Goal: Task Accomplishment & Management: Complete application form

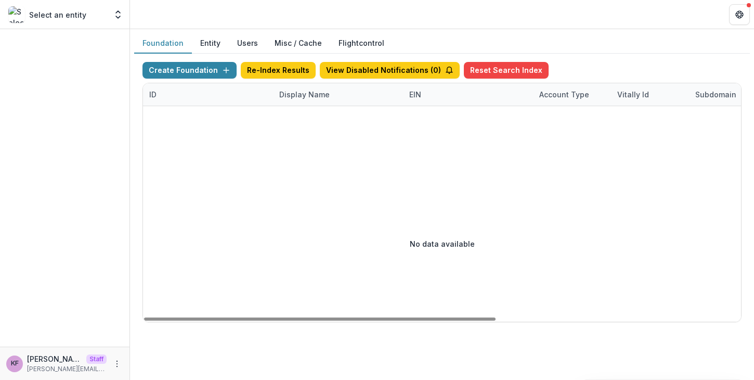
click at [316, 94] on div "Display Name" at bounding box center [304, 94] width 63 height 11
click at [328, 113] on input at bounding box center [337, 118] width 125 height 17
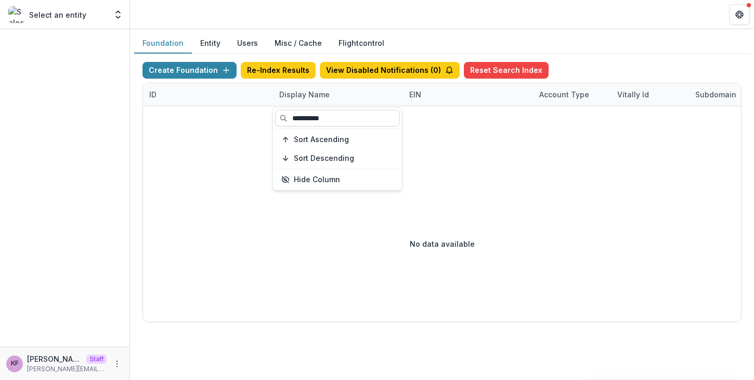
type input "**********"
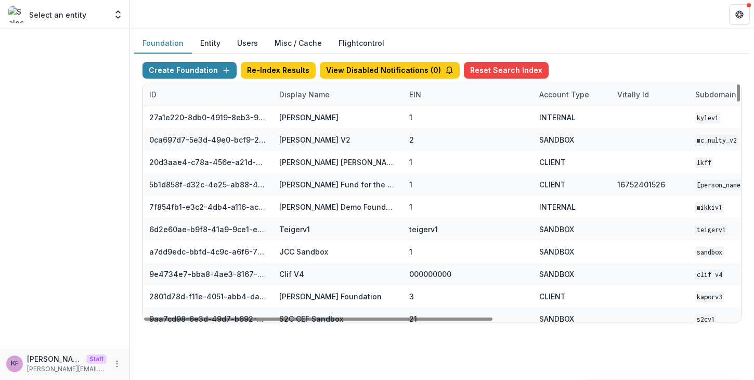
click at [318, 97] on div "Display Name" at bounding box center [304, 94] width 63 height 11
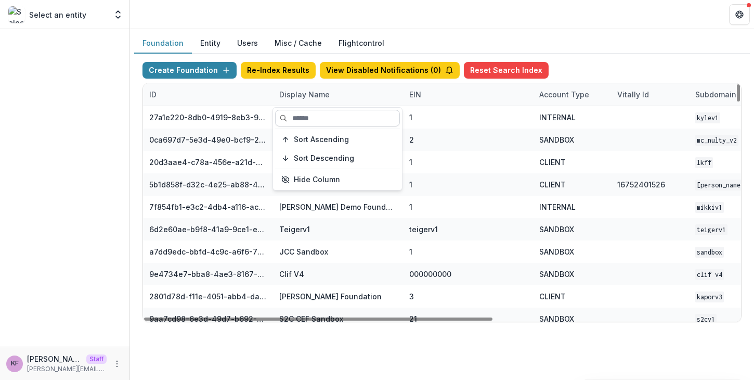
click at [329, 116] on input at bounding box center [337, 118] width 125 height 17
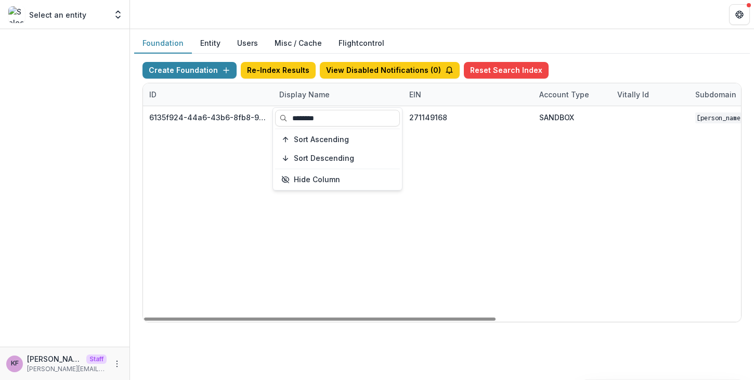
type input "********"
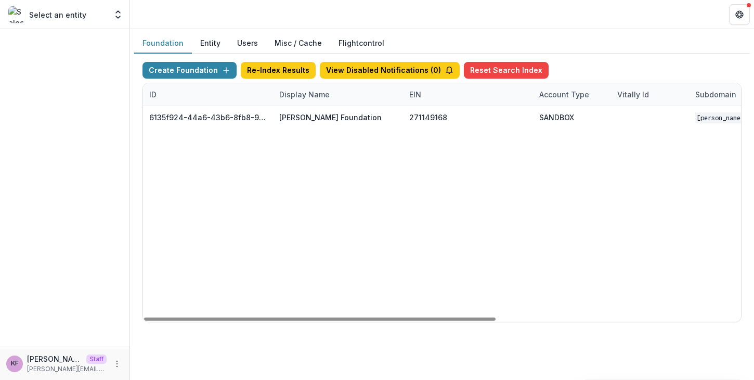
click at [578, 70] on div "Create Foundation Re-Index Results View Disabled Notifications ( 0 ) Reset Sear…" at bounding box center [442, 72] width 599 height 21
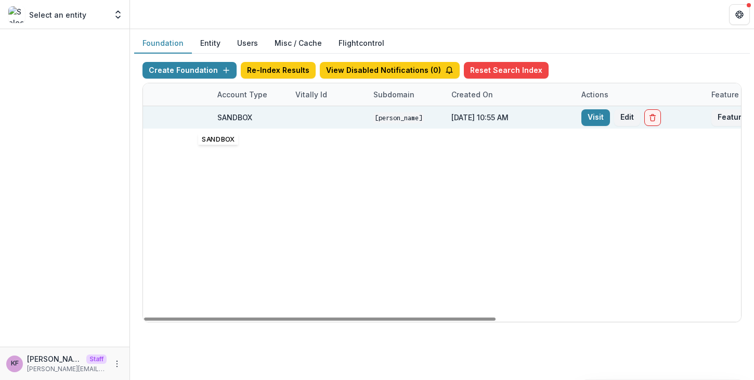
scroll to position [0, 416]
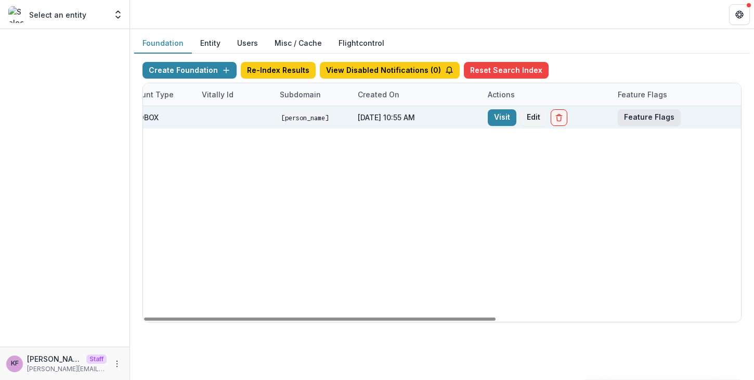
click at [648, 112] on button "Feature Flags" at bounding box center [649, 117] width 63 height 17
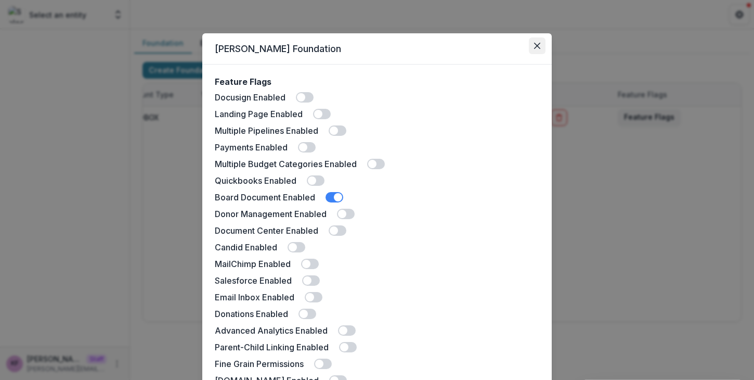
click at [538, 47] on icon "Close" at bounding box center [537, 46] width 6 height 6
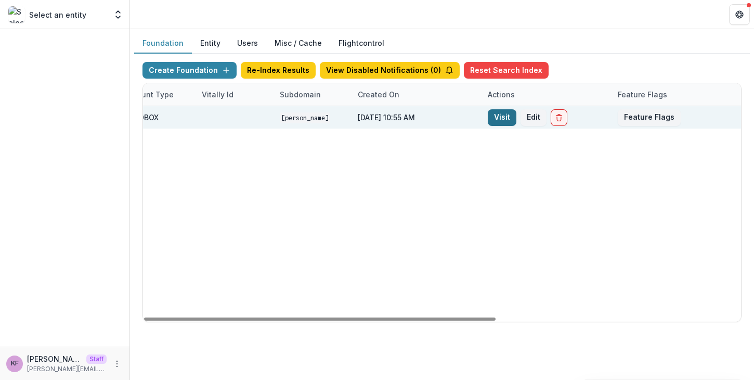
click at [501, 118] on link "Visit" at bounding box center [502, 117] width 29 height 17
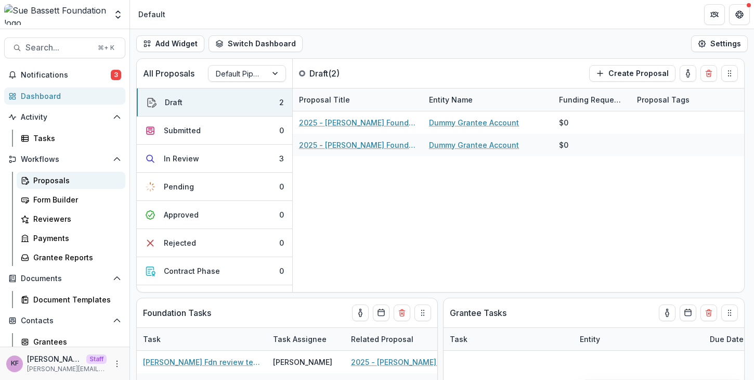
click at [65, 181] on div "Proposals" at bounding box center [75, 180] width 84 height 11
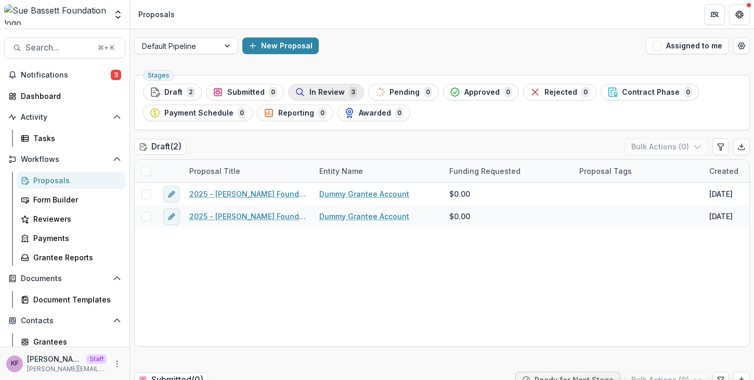
click at [319, 91] on span "In Review" at bounding box center [327, 92] width 35 height 9
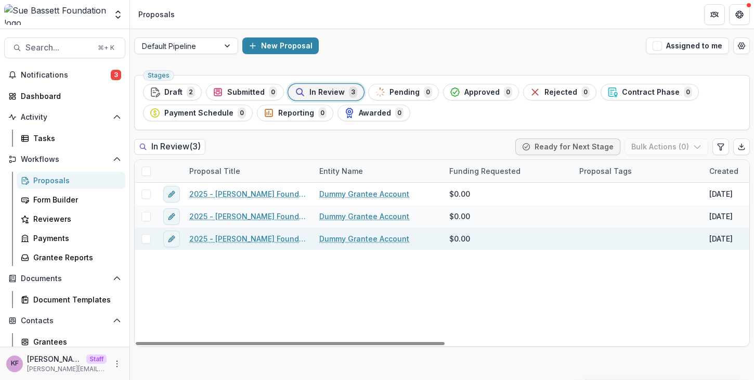
click at [231, 236] on link "2025 - [PERSON_NAME] Foundation Application" at bounding box center [248, 238] width 118 height 11
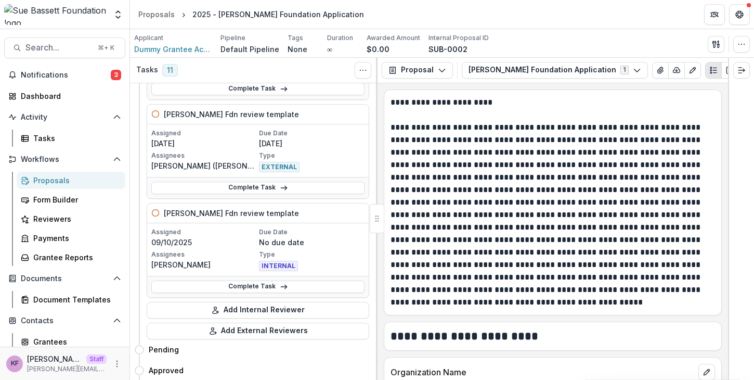
scroll to position [929, 0]
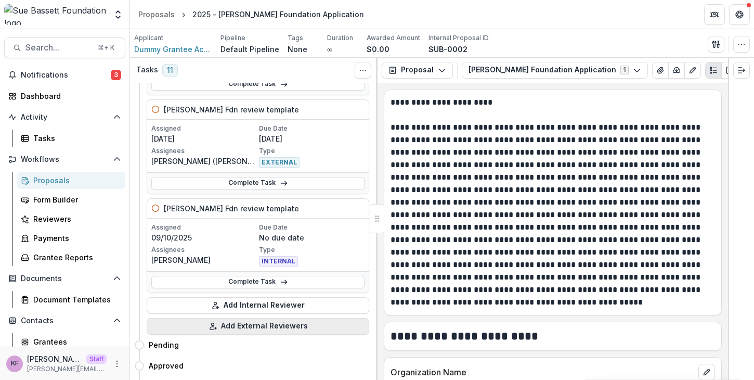
click at [260, 318] on button "Add External Reviewers" at bounding box center [258, 326] width 223 height 17
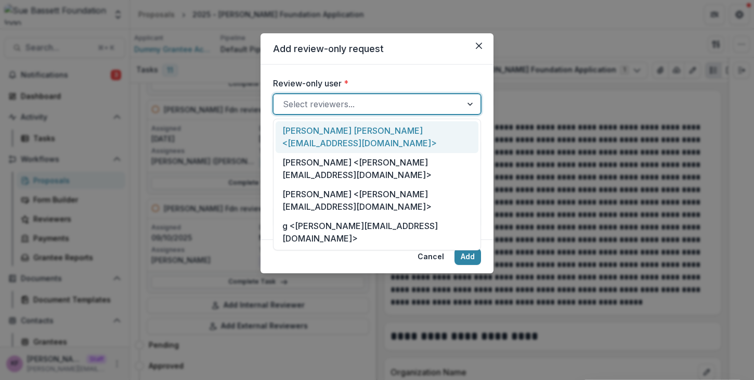
click at [301, 96] on div "Select reviewers..." at bounding box center [368, 104] width 188 height 17
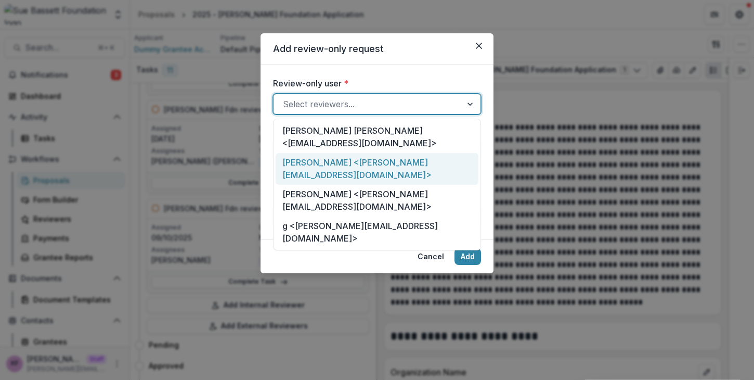
click at [334, 153] on div "[PERSON_NAME] <[PERSON_NAME][EMAIL_ADDRESS][DOMAIN_NAME]>" at bounding box center [377, 169] width 203 height 32
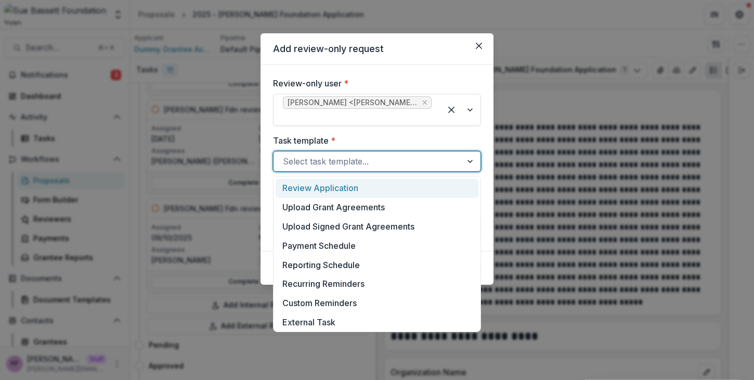
click at [346, 160] on div at bounding box center [368, 161] width 170 height 15
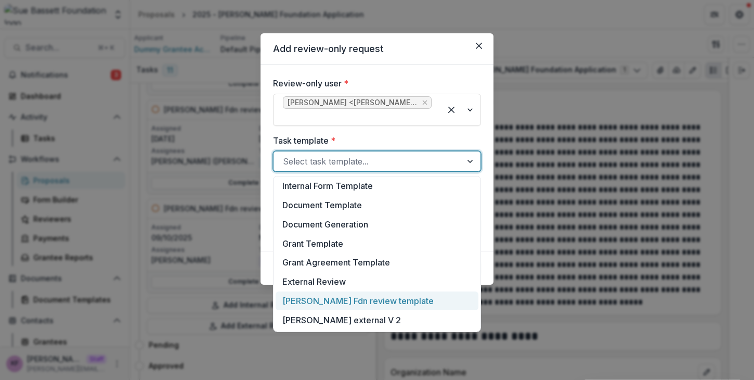
click at [349, 306] on div "[PERSON_NAME] Fdn review template" at bounding box center [377, 300] width 203 height 19
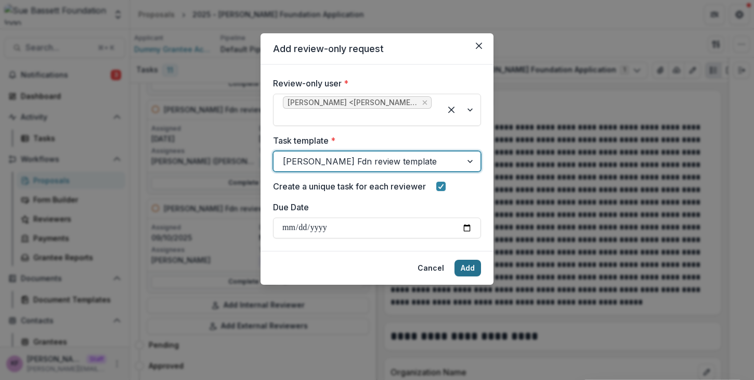
click at [463, 264] on button "Add" at bounding box center [468, 268] width 27 height 17
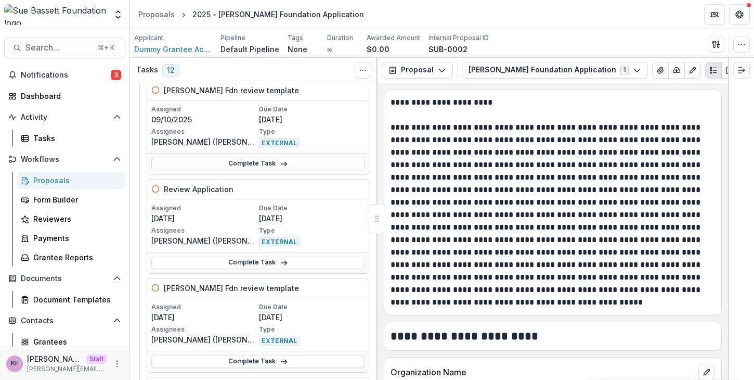
scroll to position [0, 0]
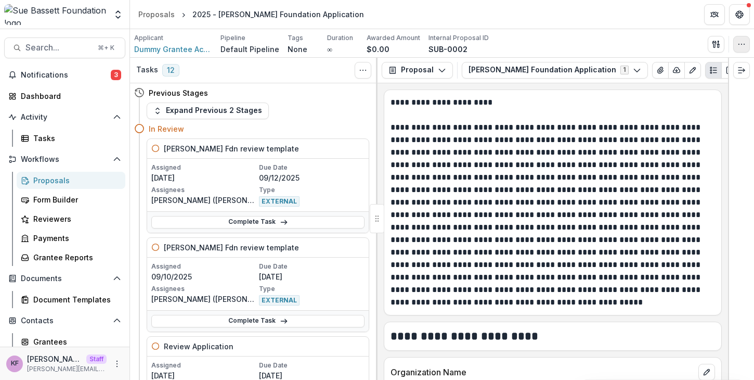
click at [744, 48] on button "button" at bounding box center [742, 44] width 17 height 17
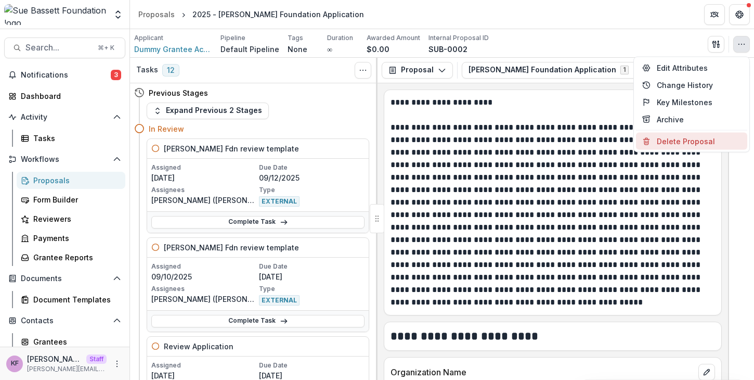
click at [695, 135] on button "Delete Proposal" at bounding box center [691, 141] width 111 height 17
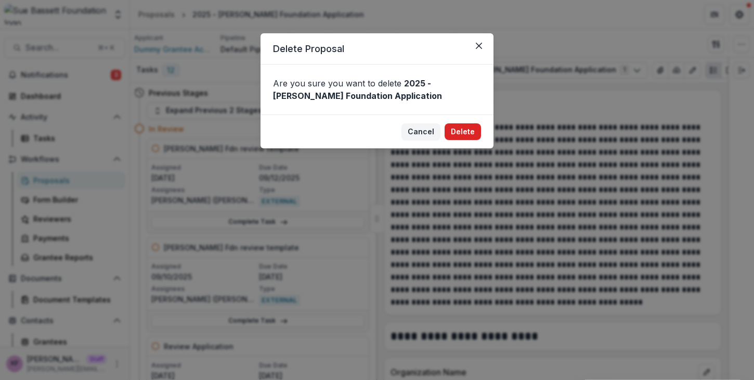
click at [460, 131] on button "Delete" at bounding box center [463, 131] width 36 height 17
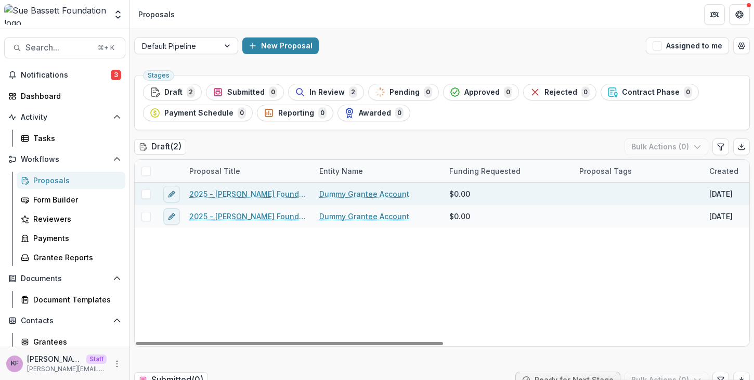
click at [145, 197] on span at bounding box center [146, 193] width 9 height 9
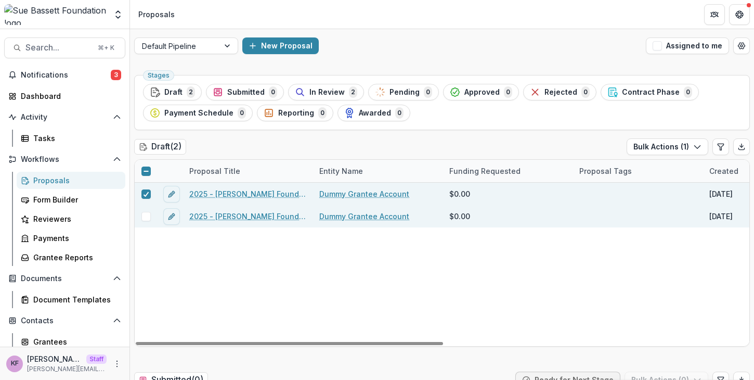
click at [146, 220] on span at bounding box center [146, 216] width 9 height 9
click at [662, 143] on button "Bulk Actions ( 2 )" at bounding box center [666, 146] width 83 height 17
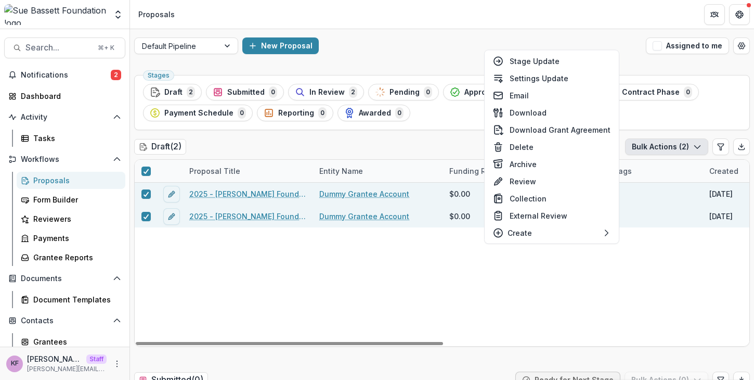
click at [647, 268] on div "2025 - [PERSON_NAME] Foundation Application Dummy Grantee Account $0.00 [DATE] …" at bounding box center [744, 264] width 1219 height 163
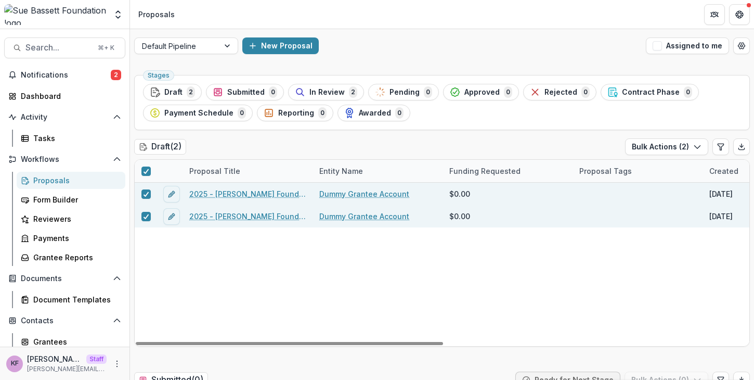
click at [265, 196] on link "2025 - [PERSON_NAME] Foundation Application" at bounding box center [248, 193] width 118 height 11
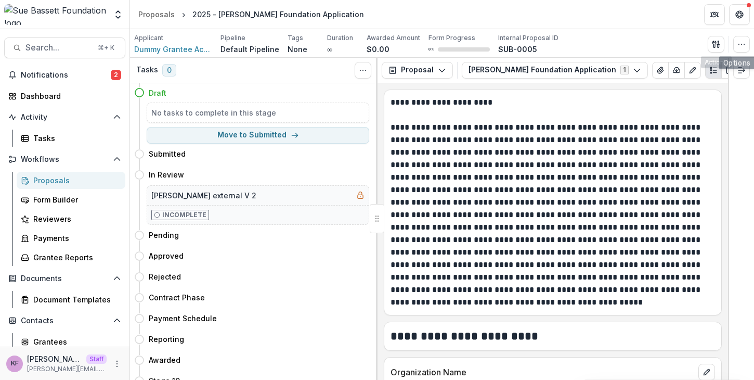
click at [751, 47] on div "Applicant Dummy Grantee Account Pipeline Default Pipeline Tags None All tags Du…" at bounding box center [442, 43] width 624 height 29
click at [745, 47] on icon "button" at bounding box center [742, 44] width 8 height 8
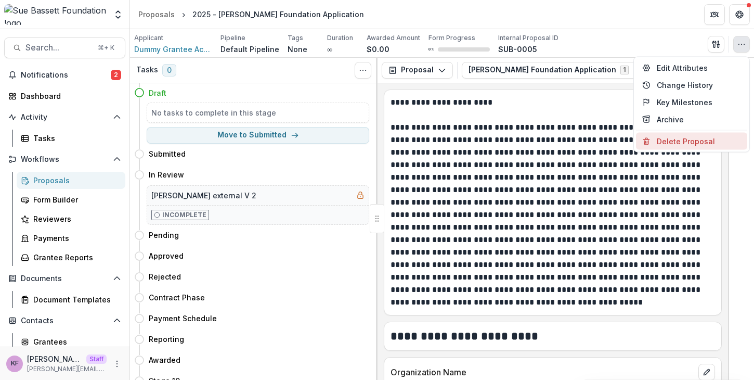
click at [694, 138] on button "Delete Proposal" at bounding box center [691, 141] width 111 height 17
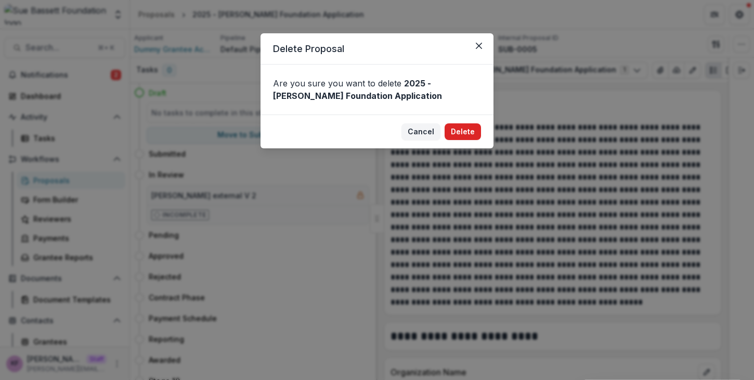
click at [480, 127] on button "Delete" at bounding box center [463, 131] width 36 height 17
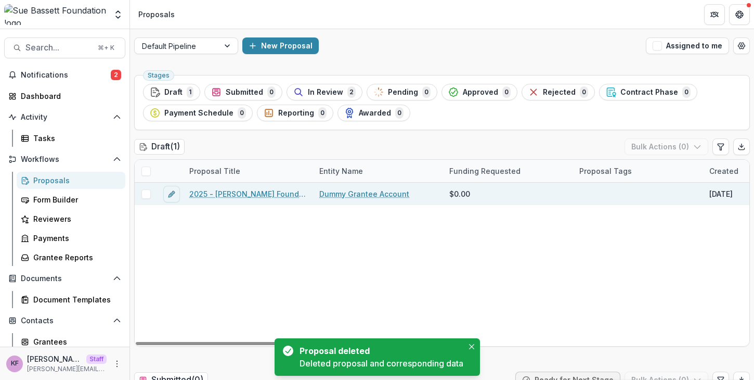
click at [261, 194] on link "2025 - [PERSON_NAME] Foundation Application" at bounding box center [248, 193] width 118 height 11
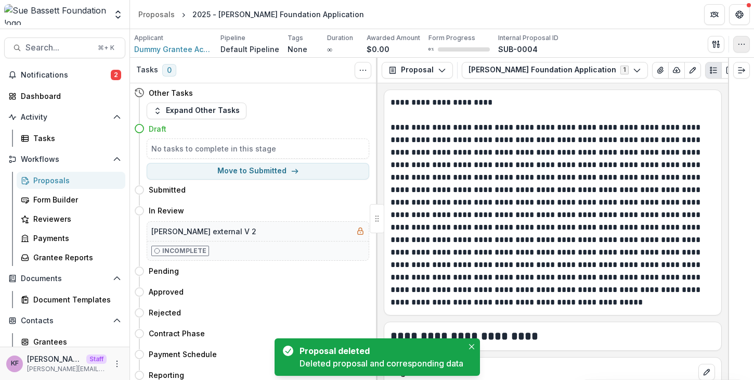
click at [745, 42] on icon "button" at bounding box center [742, 44] width 8 height 8
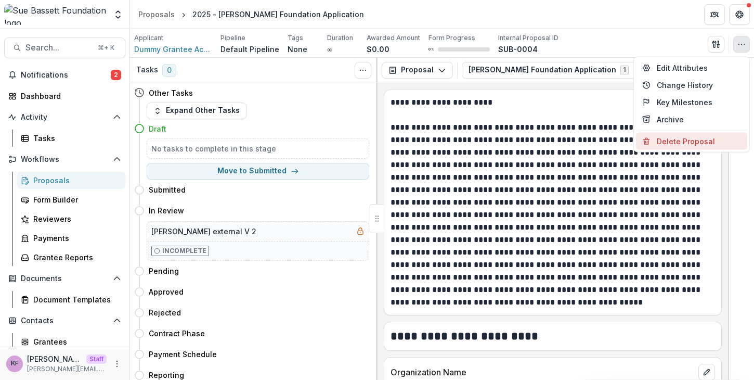
click at [696, 144] on button "Delete Proposal" at bounding box center [691, 141] width 111 height 17
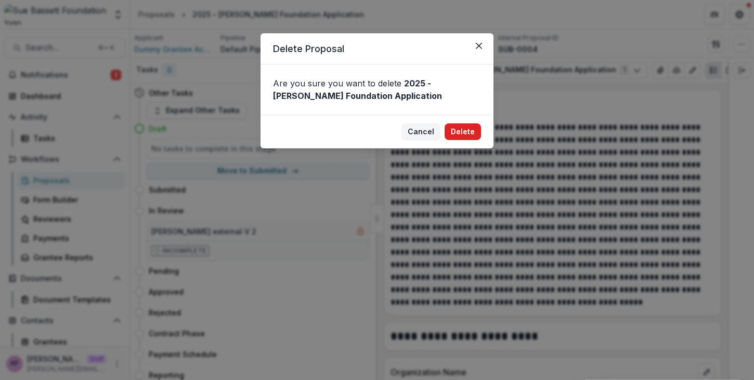
click at [456, 133] on button "Delete" at bounding box center [463, 131] width 36 height 17
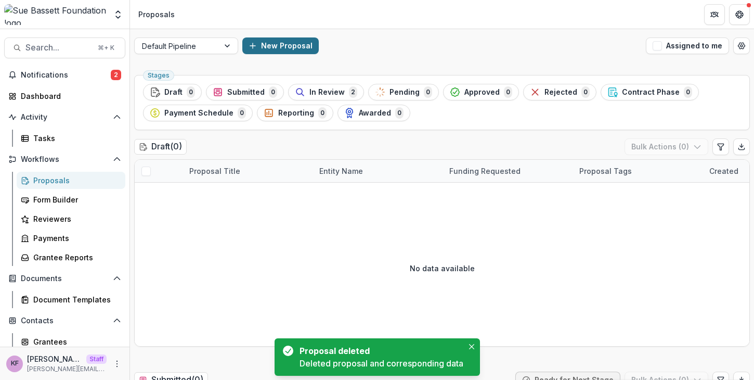
click at [303, 46] on button "New Proposal" at bounding box center [280, 45] width 76 height 17
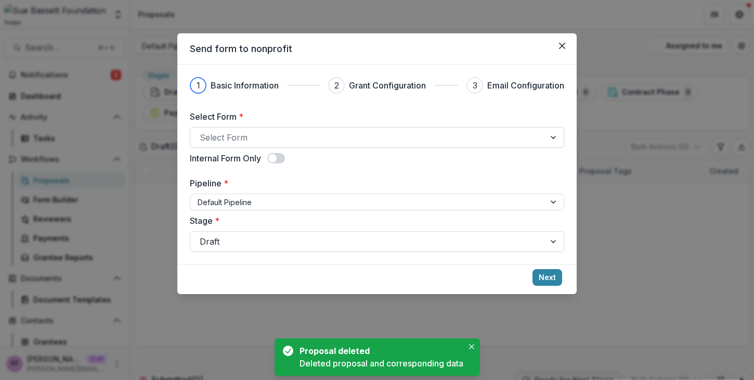
click at [300, 137] on div at bounding box center [368, 137] width 336 height 15
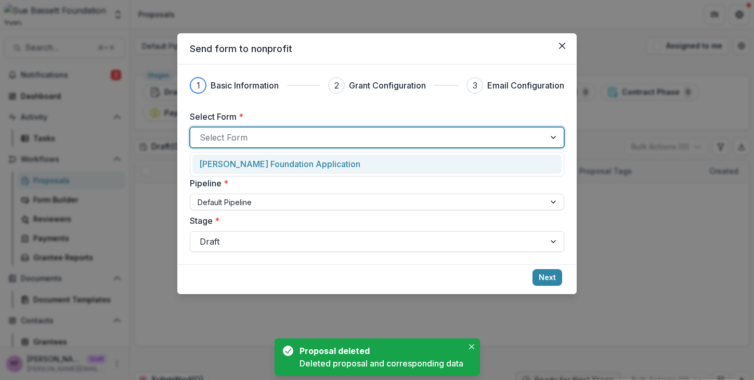
click at [295, 165] on p "[PERSON_NAME] Foundation Application" at bounding box center [279, 164] width 161 height 12
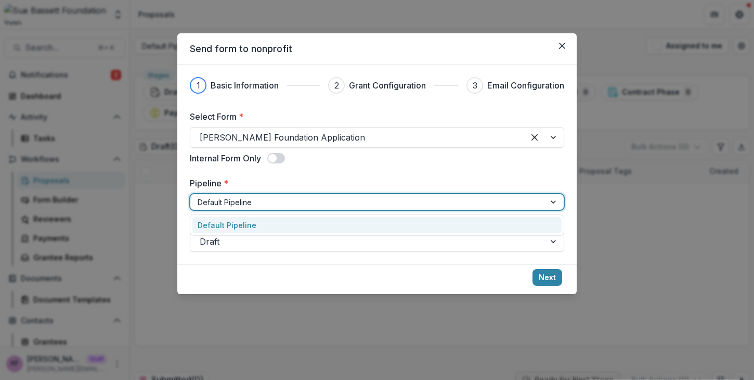
click at [288, 201] on div at bounding box center [368, 202] width 340 height 13
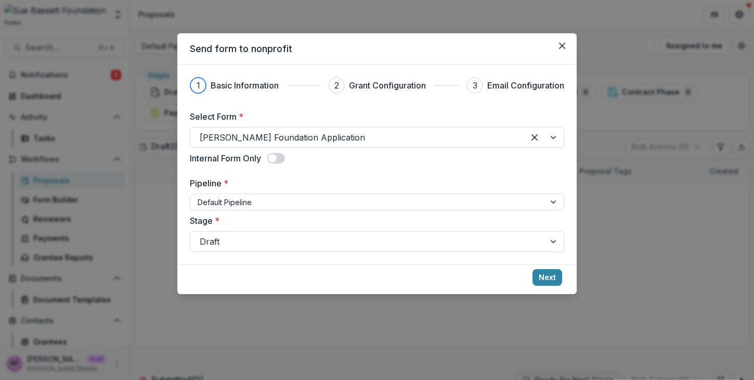
click at [301, 177] on label "Pipeline *" at bounding box center [374, 183] width 368 height 12
click at [200, 197] on input "Pipeline *" at bounding box center [199, 202] width 2 height 11
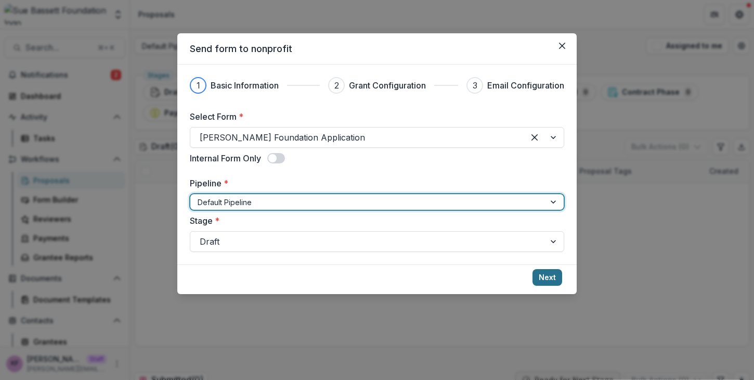
click at [545, 278] on button "Next" at bounding box center [548, 277] width 30 height 17
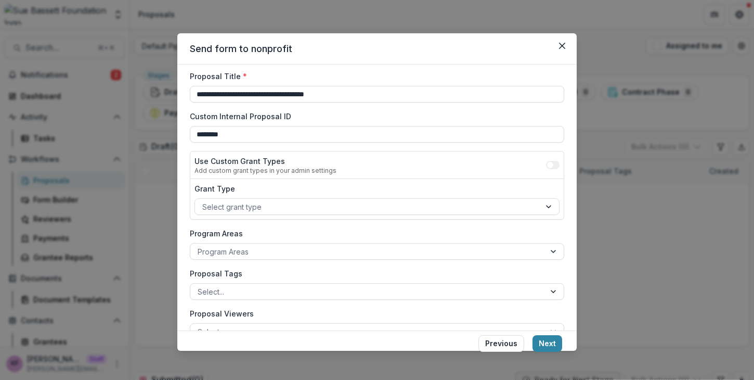
scroll to position [101, 0]
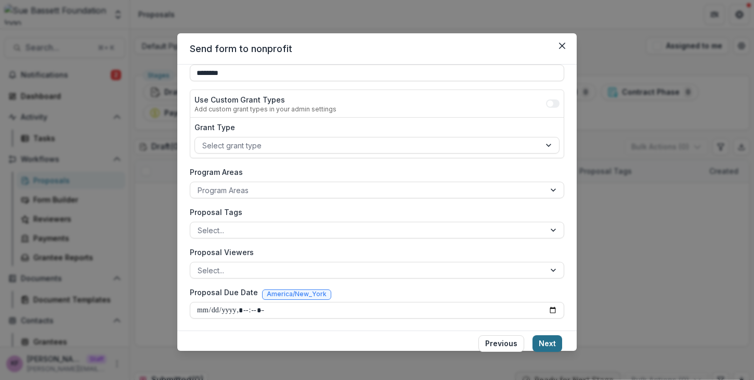
click at [553, 345] on button "Next" at bounding box center [548, 343] width 30 height 17
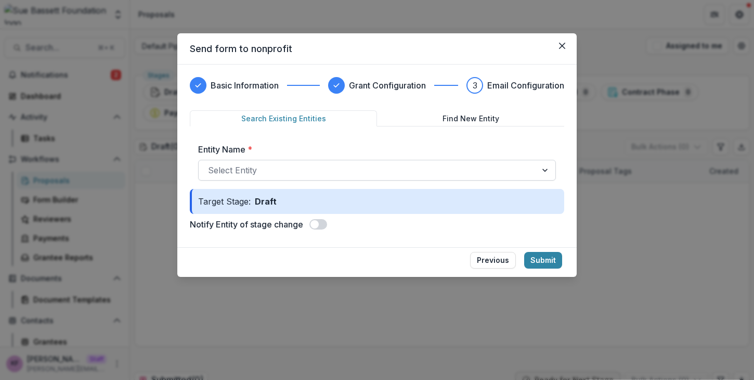
drag, startPoint x: 490, startPoint y: 190, endPoint x: 488, endPoint y: 172, distance: 18.9
click at [490, 190] on div "Target Stage: Draft" at bounding box center [377, 201] width 375 height 25
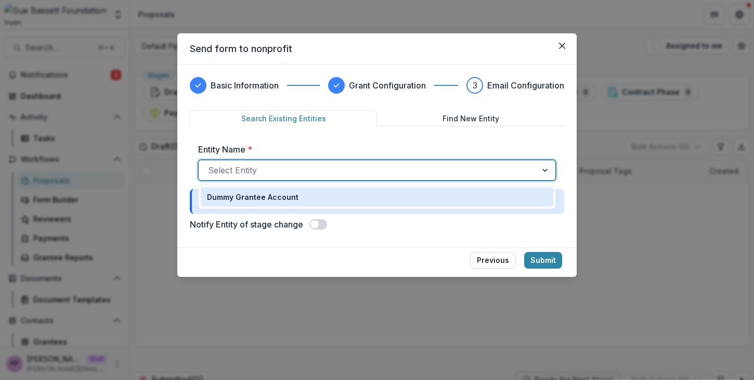
click at [488, 172] on div at bounding box center [367, 170] width 319 height 15
click at [482, 198] on div "Dummy Grantee Account" at bounding box center [377, 196] width 340 height 11
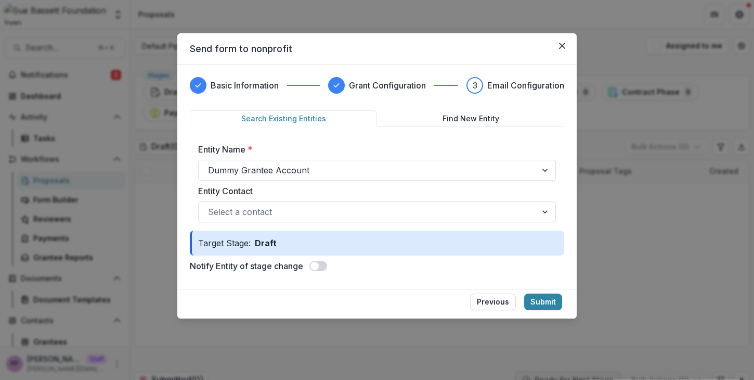
click at [487, 197] on label "Entity Contact" at bounding box center [374, 191] width 352 height 12
click at [211, 206] on input "Entity Contact" at bounding box center [209, 212] width 3 height 12
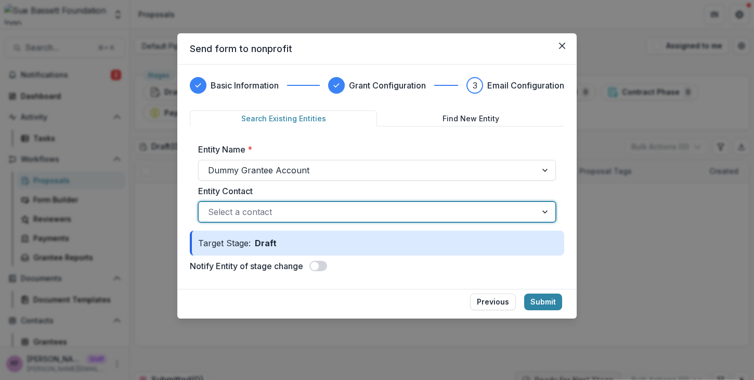
click at [487, 208] on div at bounding box center [367, 211] width 319 height 15
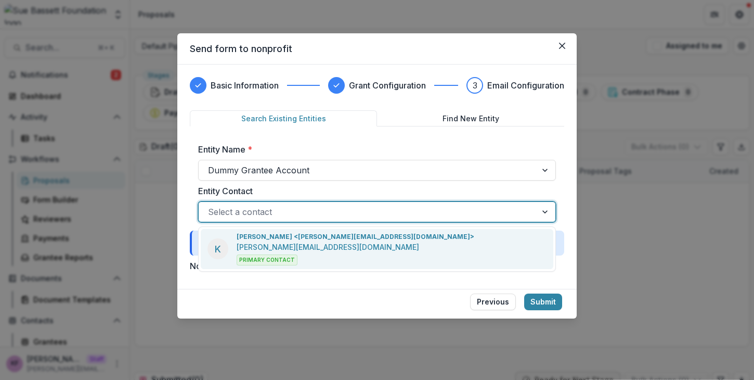
click at [478, 239] on div "K [PERSON_NAME] <[PERSON_NAME][EMAIL_ADDRESS][DOMAIN_NAME]> [PERSON_NAME][EMAIL…" at bounding box center [377, 249] width 353 height 40
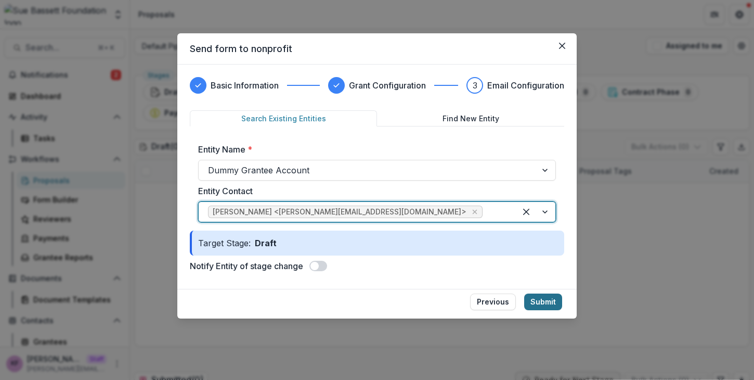
click at [547, 307] on button "Submit" at bounding box center [543, 301] width 38 height 17
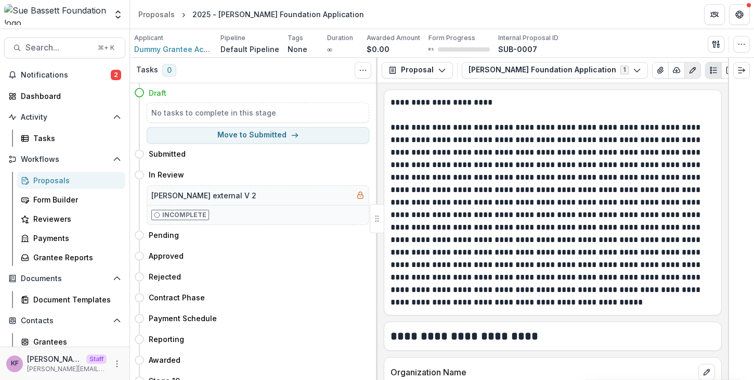
click at [689, 73] on icon "Edit as form" at bounding box center [693, 70] width 8 height 8
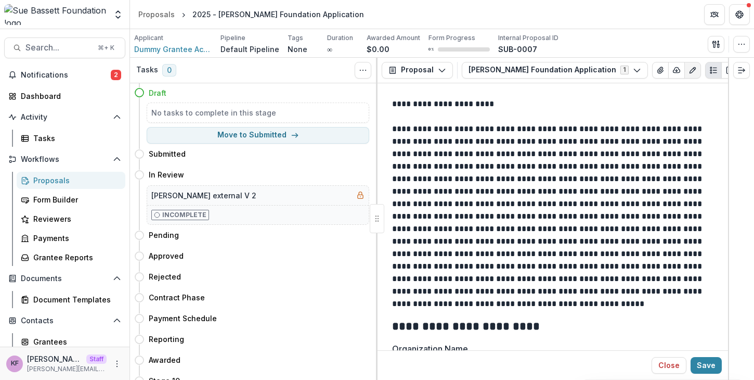
scroll to position [175, 0]
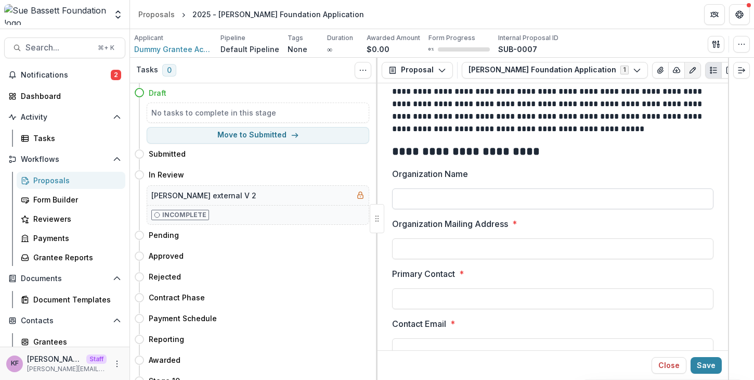
click at [511, 202] on input "Organization Name" at bounding box center [553, 198] width 322 height 21
click at [494, 236] on div at bounding box center [553, 236] width 322 height 4
click at [493, 248] on input "Organization Mailing Address *" at bounding box center [553, 248] width 322 height 21
click at [468, 203] on input "*" at bounding box center [553, 198] width 322 height 21
type input "**********"
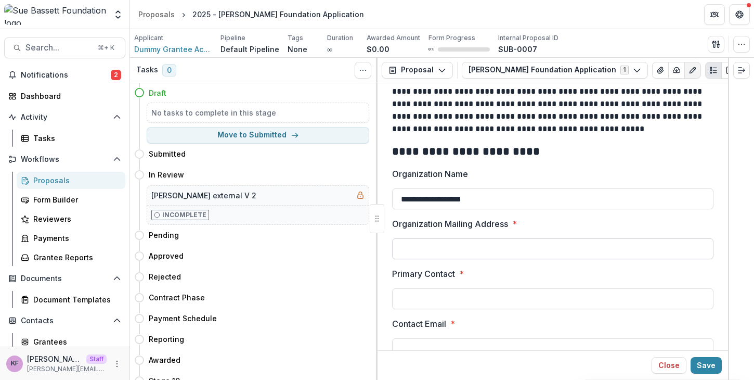
click at [455, 248] on input "Organization Mailing Address *" at bounding box center [553, 248] width 322 height 21
type input "**********"
click at [450, 298] on input "Primary Contact *" at bounding box center [553, 298] width 322 height 21
type input "*********"
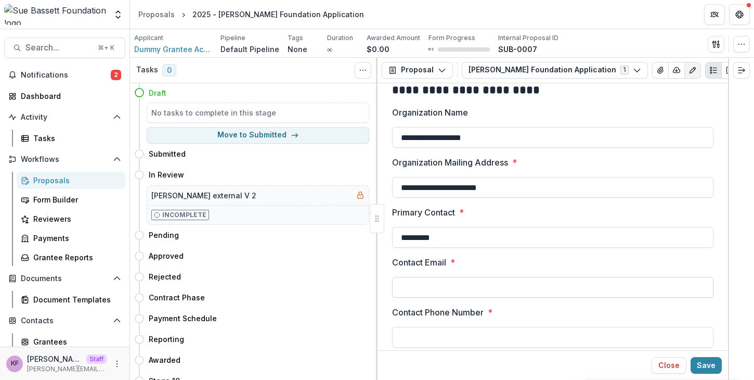
click at [452, 281] on input "Contact Email *" at bounding box center [553, 287] width 322 height 21
click at [448, 286] on input "Contact Email *" at bounding box center [553, 287] width 322 height 21
type input "**********"
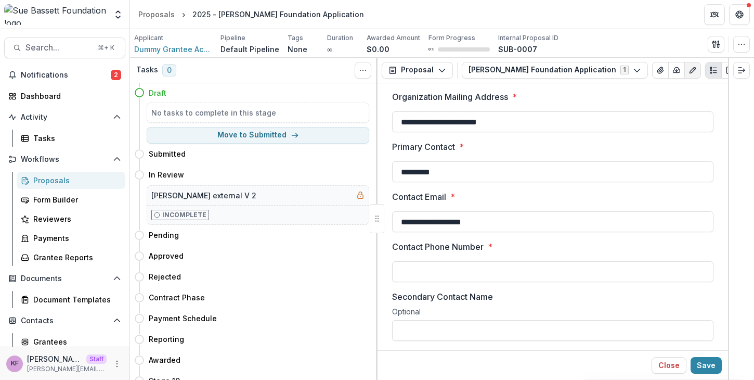
scroll to position [302, 0]
click at [469, 277] on input "Contact Phone Number *" at bounding box center [553, 271] width 322 height 21
type input "*"
click at [470, 290] on p "Secondary Contact Name" at bounding box center [442, 296] width 101 height 12
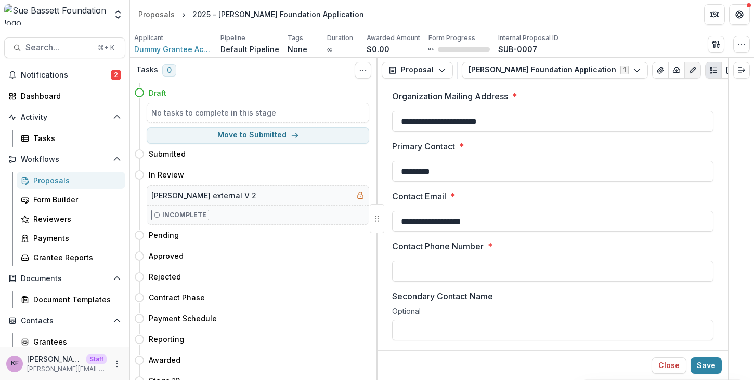
click at [470, 319] on input "Secondary Contact Name" at bounding box center [553, 329] width 322 height 21
click at [473, 258] on div at bounding box center [553, 259] width 322 height 4
click at [473, 274] on input "Contact Phone Number *" at bounding box center [553, 271] width 322 height 21
type input "**********"
type input "*********"
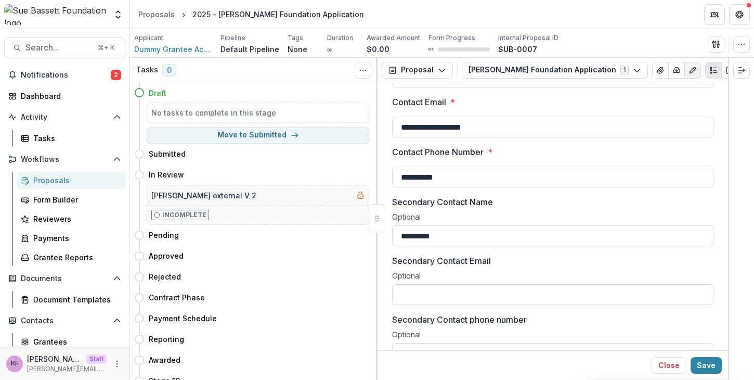
scroll to position [400, 0]
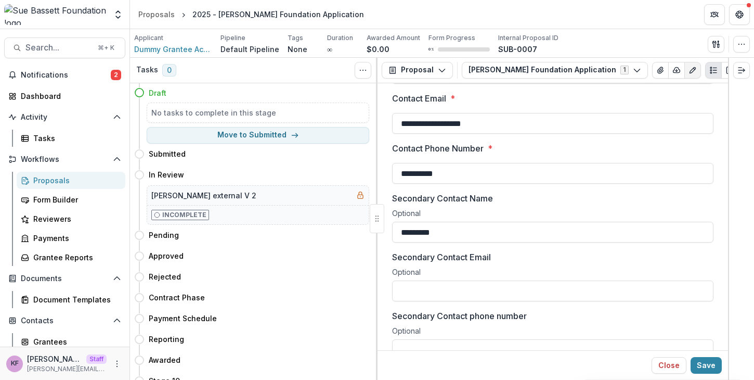
click at [462, 214] on div "Optional" at bounding box center [553, 215] width 322 height 13
click at [457, 227] on input "*********" at bounding box center [553, 232] width 322 height 21
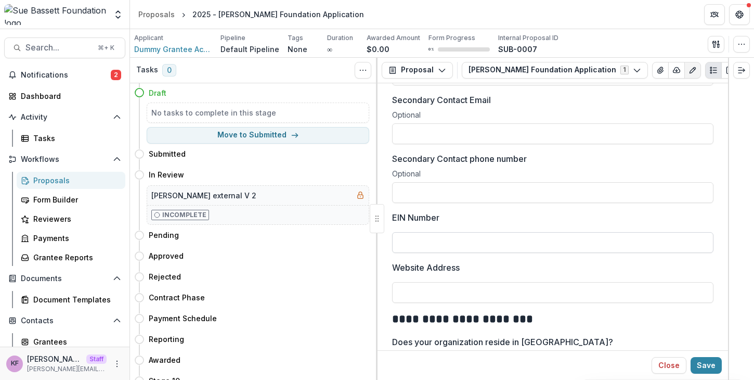
scroll to position [561, 0]
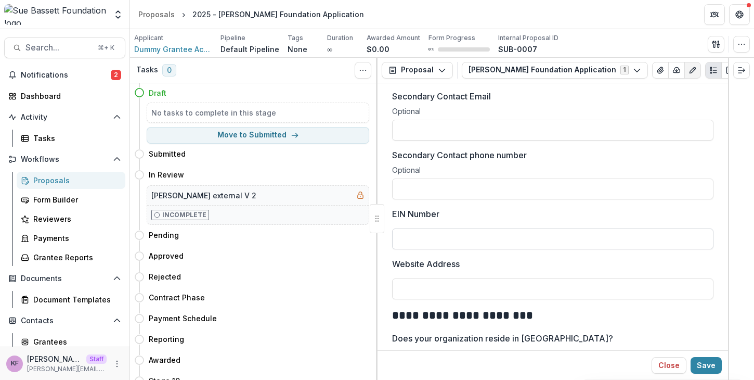
click at [460, 241] on input "EIN Number" at bounding box center [553, 238] width 322 height 21
type input "********"
click at [465, 281] on input "Website Address" at bounding box center [553, 288] width 322 height 21
type input "**********"
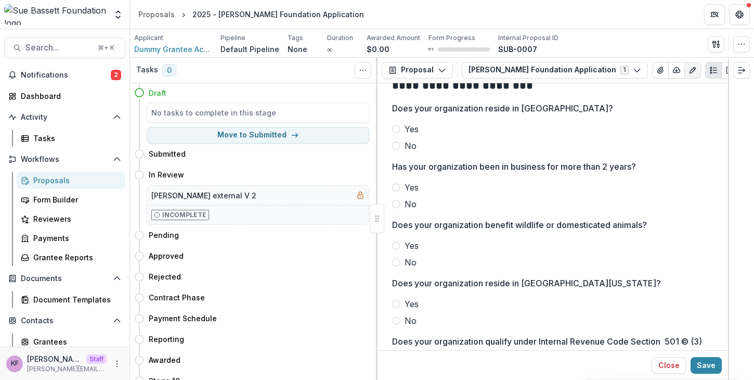
scroll to position [770, 0]
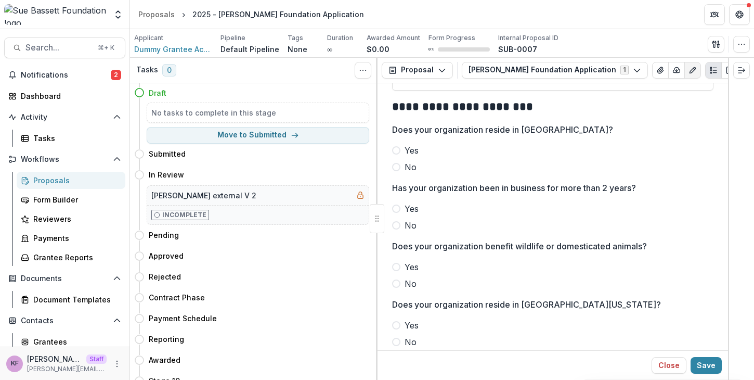
click at [396, 149] on span at bounding box center [396, 150] width 8 height 8
click at [398, 212] on span at bounding box center [396, 208] width 8 height 8
click at [395, 265] on span at bounding box center [396, 267] width 8 height 8
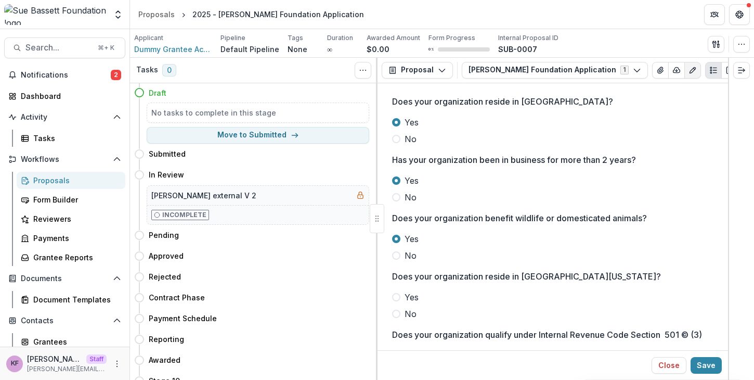
click at [397, 313] on span at bounding box center [396, 314] width 8 height 8
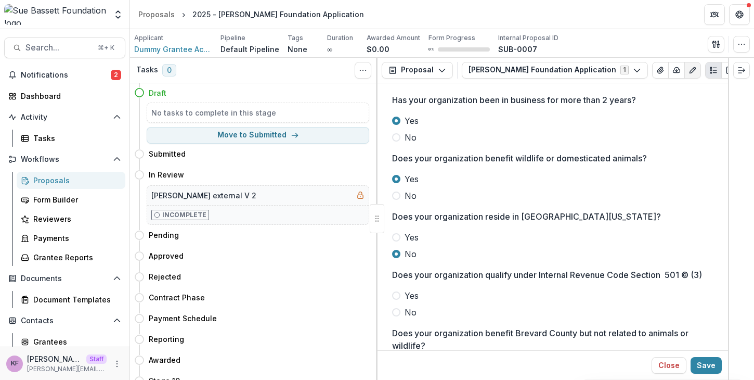
click at [397, 300] on span at bounding box center [396, 295] width 8 height 8
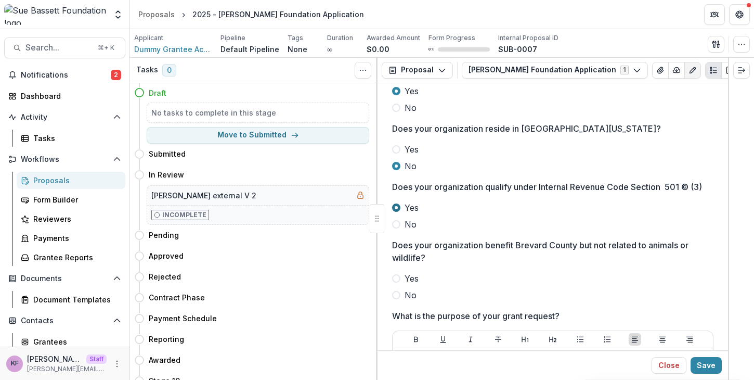
scroll to position [947, 0]
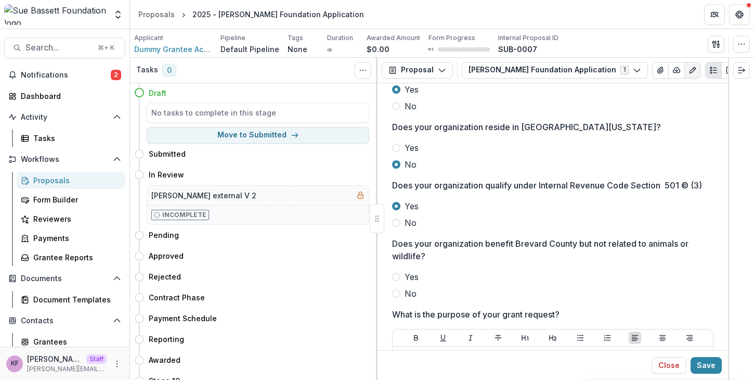
click at [400, 300] on label "No" at bounding box center [553, 293] width 322 height 12
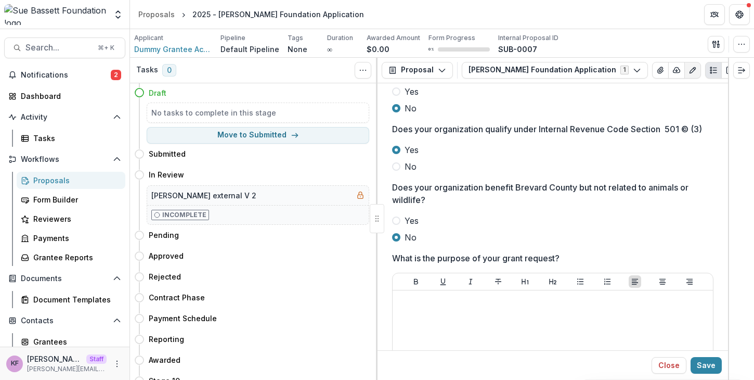
scroll to position [1013, 0]
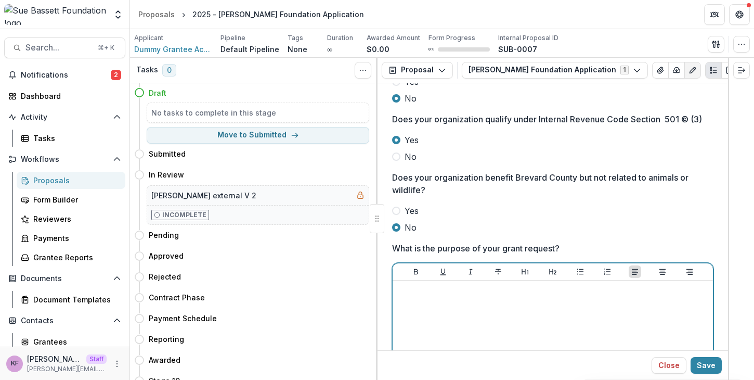
click at [439, 316] on div at bounding box center [553, 363] width 312 height 156
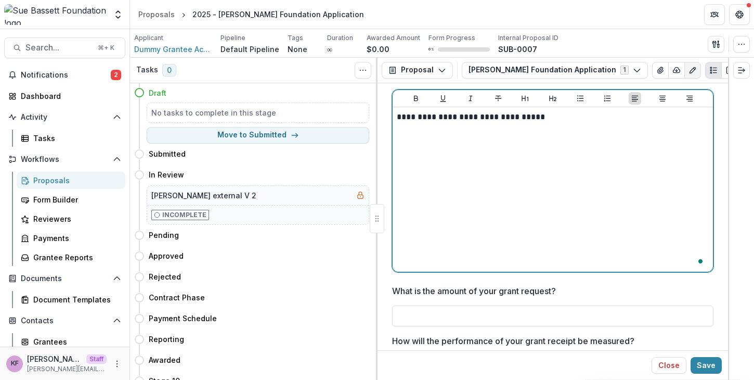
scroll to position [1271, 0]
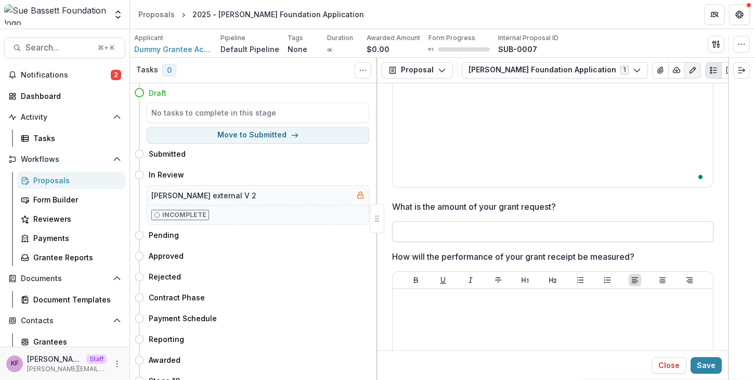
click at [430, 242] on input "What is the amount of your grant request?" at bounding box center [553, 231] width 322 height 21
type input "*******"
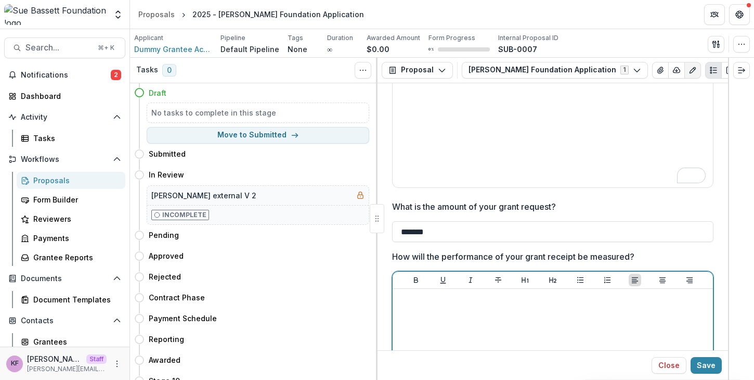
click at [462, 338] on div at bounding box center [553, 371] width 312 height 156
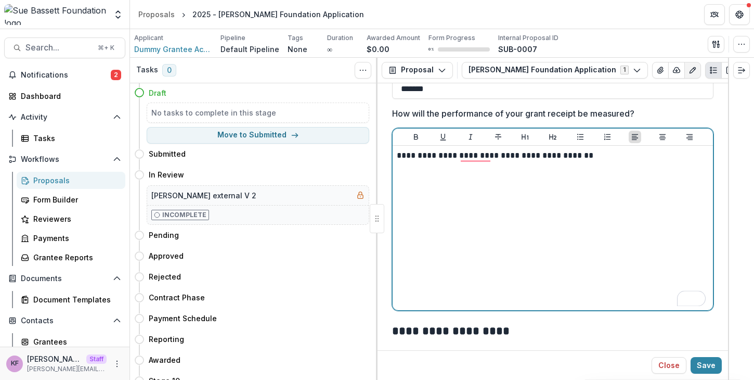
scroll to position [1566, 0]
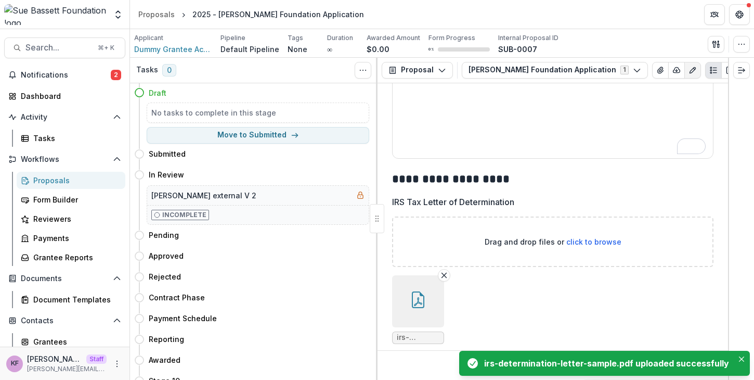
click at [509, 308] on ul "irs-determination-letter-sample.pdf" at bounding box center [553, 309] width 322 height 69
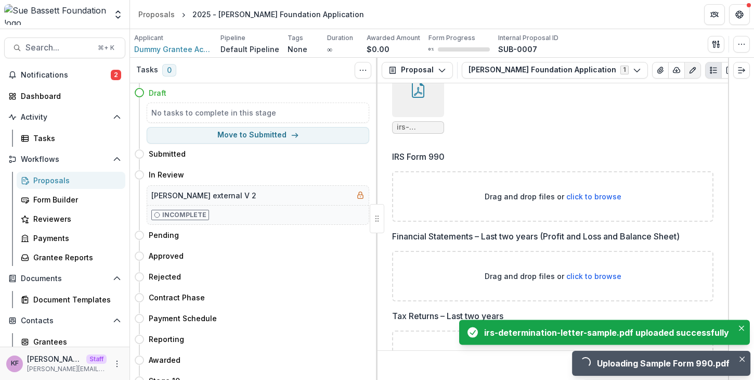
scroll to position [1842, 0]
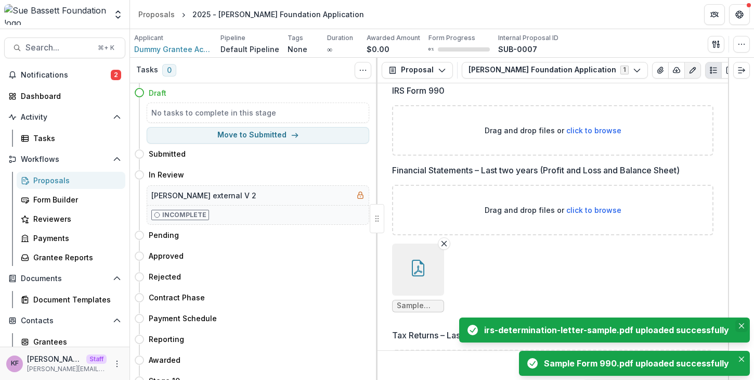
click at [745, 329] on button "Close" at bounding box center [742, 325] width 12 height 12
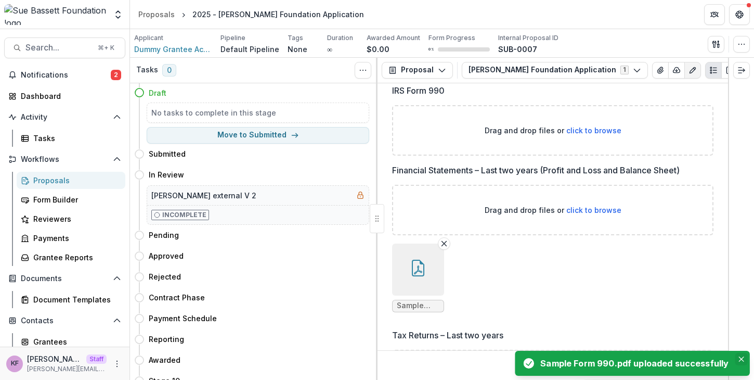
click at [741, 362] on button "Close" at bounding box center [741, 359] width 12 height 12
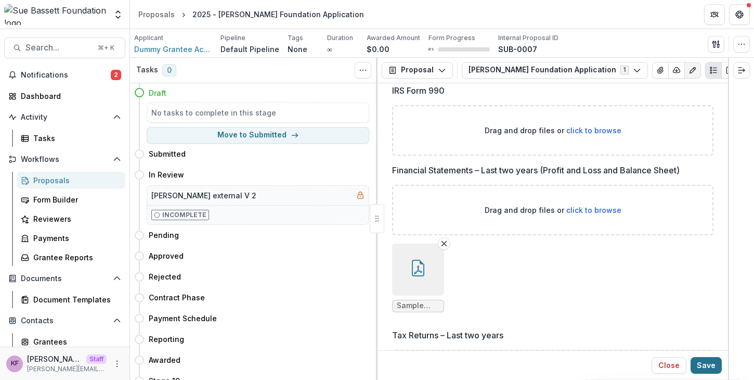
click at [715, 367] on button "Save" at bounding box center [706, 365] width 31 height 17
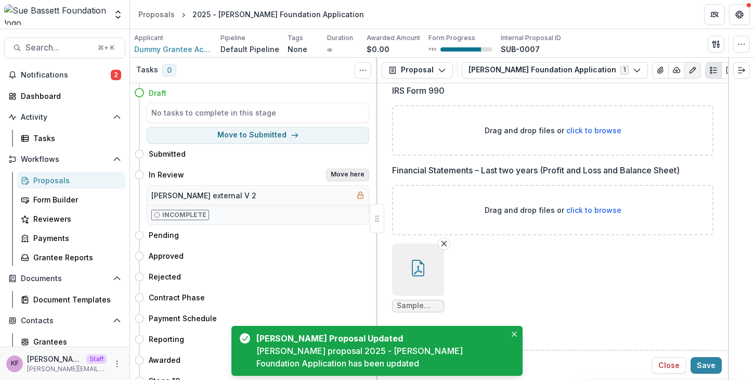
click at [340, 169] on button "Move here" at bounding box center [347, 175] width 43 height 12
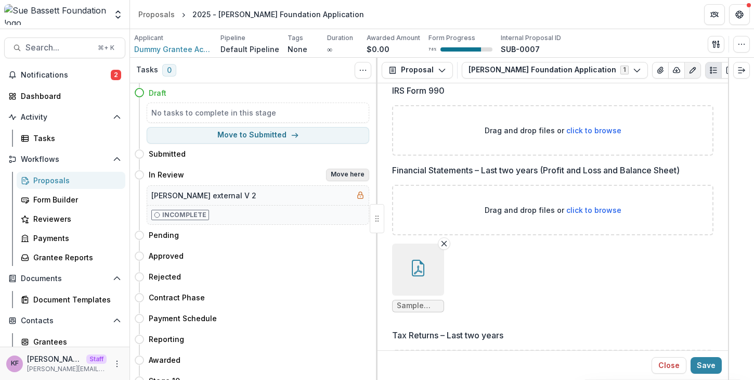
select select "*********"
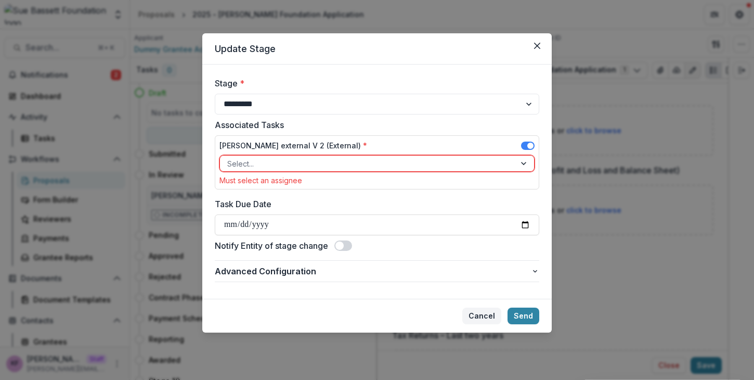
click at [490, 310] on button "Cancel" at bounding box center [482, 316] width 39 height 17
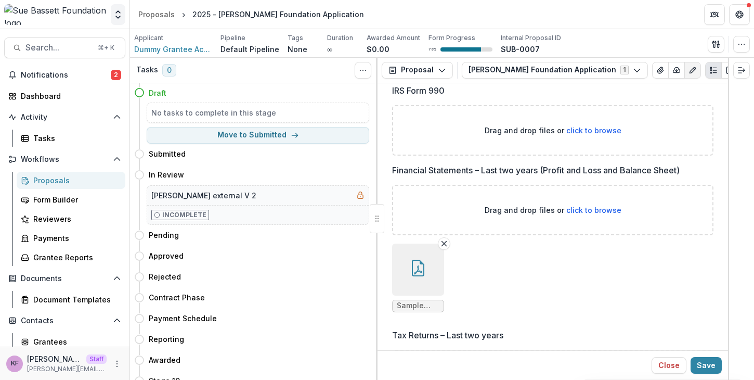
click at [117, 15] on icon "Open entity switcher" at bounding box center [118, 14] width 10 height 10
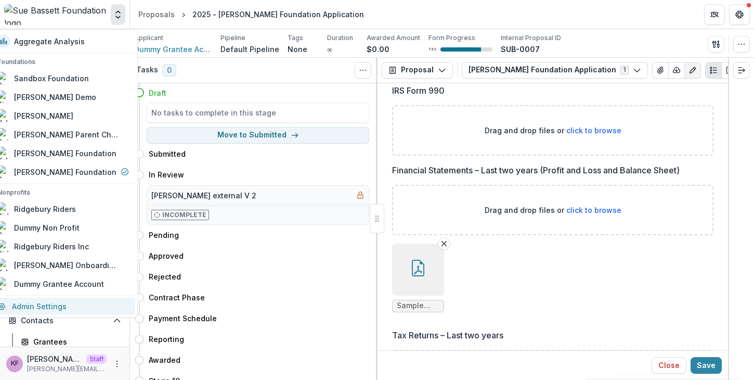
click at [99, 301] on link "Admin Settings" at bounding box center [63, 306] width 144 height 17
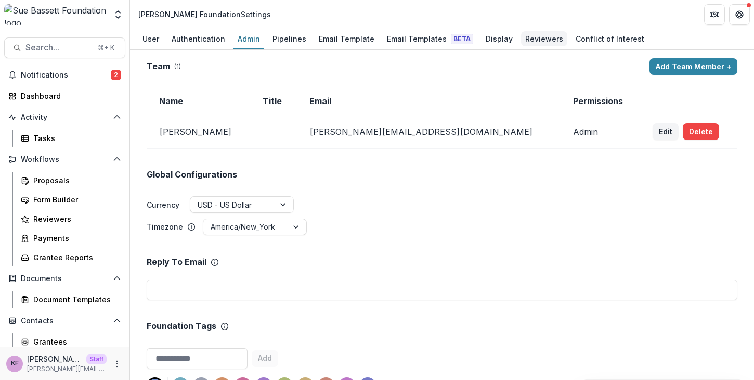
click at [521, 40] on div "Reviewers" at bounding box center [544, 38] width 46 height 15
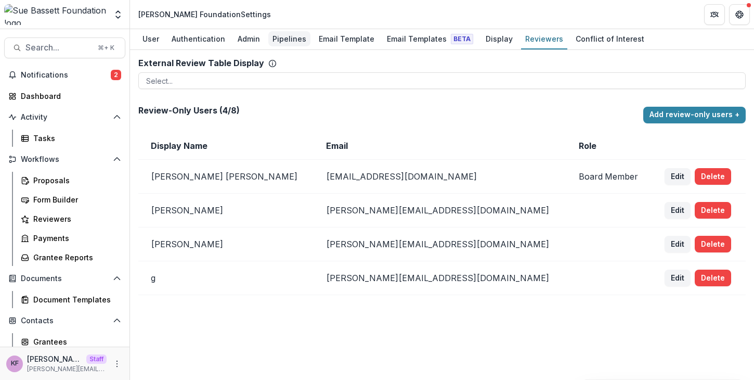
click at [293, 48] on link "Pipelines" at bounding box center [289, 39] width 42 height 20
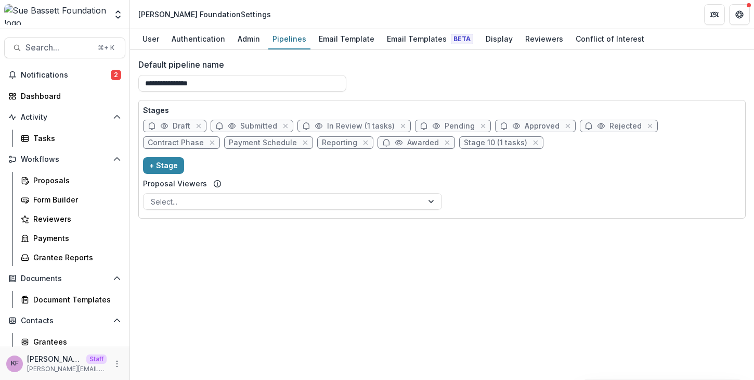
click at [343, 125] on span "In Review (1 tasks)" at bounding box center [361, 126] width 68 height 9
select select "******"
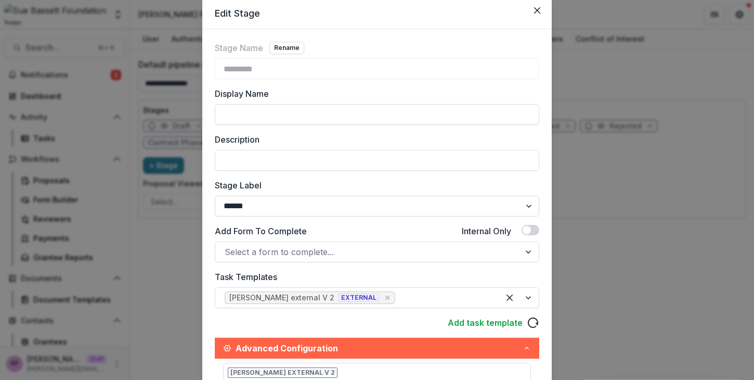
scroll to position [235, 0]
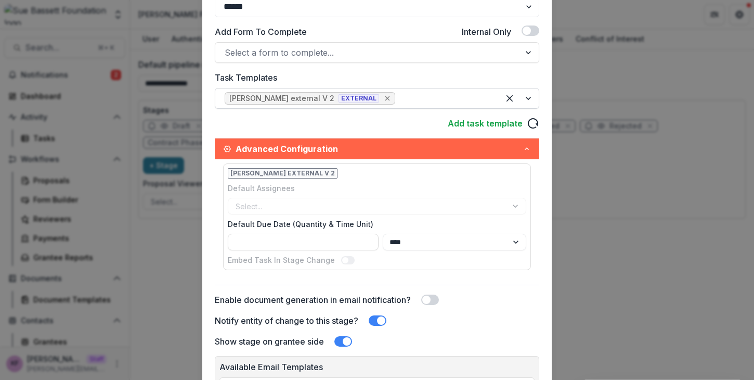
click at [386, 99] on icon "Remove [object Object]" at bounding box center [388, 98] width 5 height 5
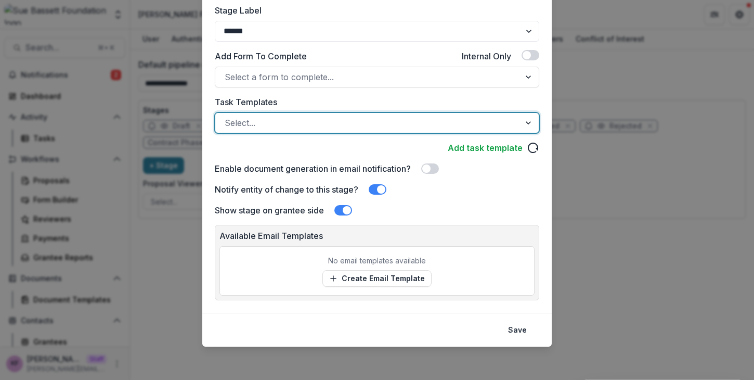
click at [366, 99] on label "Task Templates" at bounding box center [374, 102] width 318 height 12
click at [227, 117] on input "Task Templates" at bounding box center [226, 123] width 3 height 12
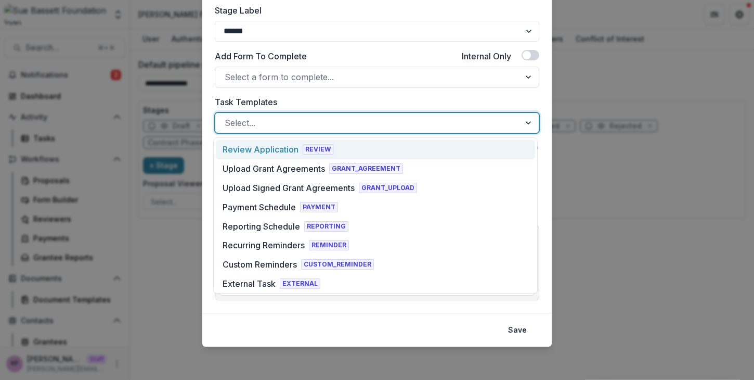
click at [364, 119] on div at bounding box center [368, 123] width 286 height 15
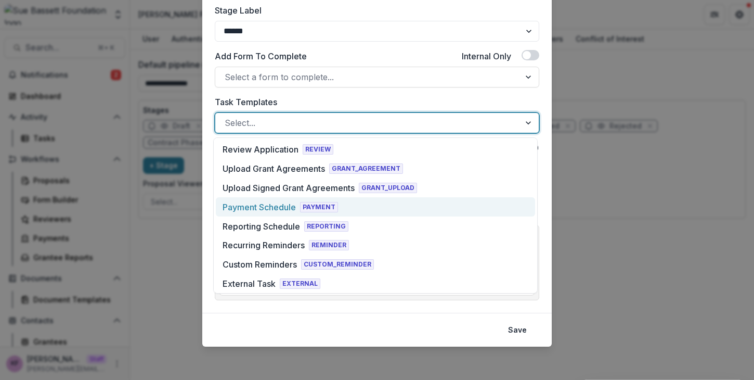
scroll to position [270, 0]
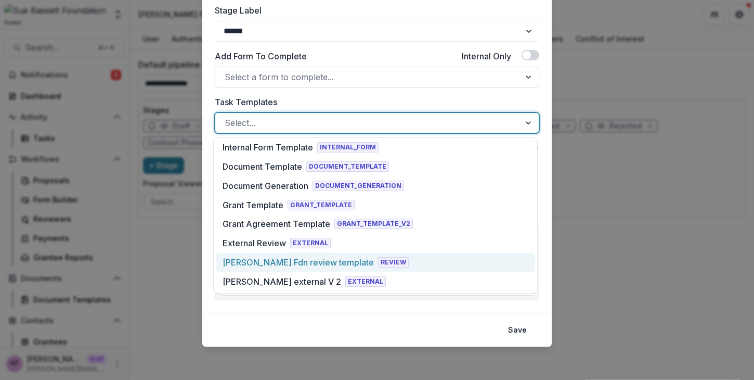
click at [332, 265] on div "[PERSON_NAME] Fdn review template" at bounding box center [298, 262] width 151 height 12
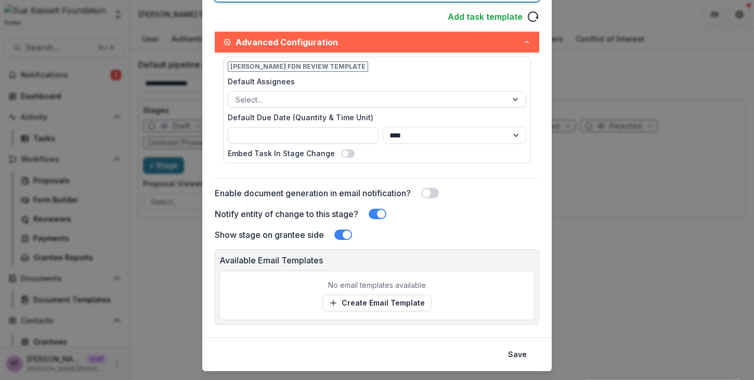
scroll to position [366, 0]
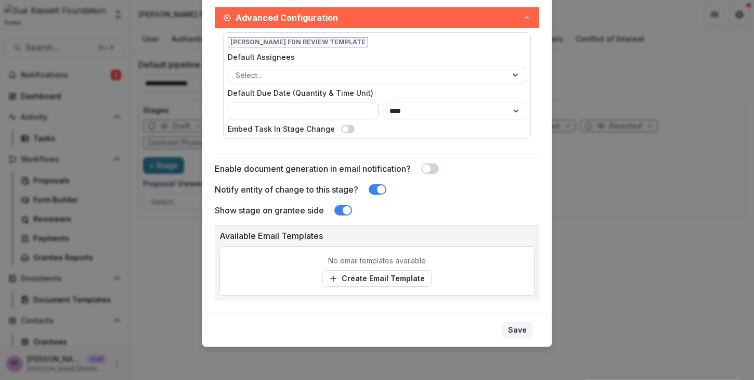
click at [514, 328] on button "Save" at bounding box center [517, 330] width 31 height 17
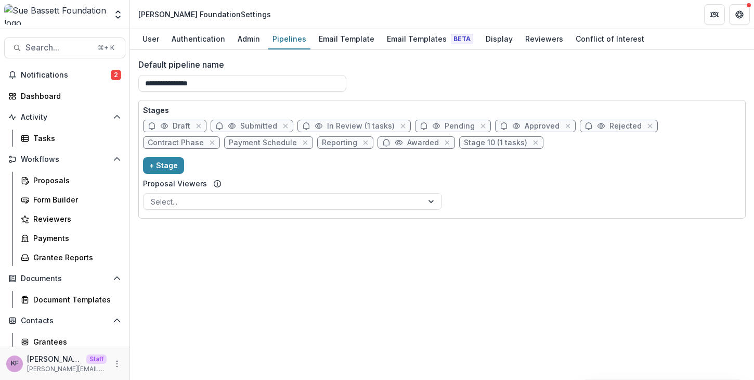
click at [318, 127] on circle at bounding box center [319, 126] width 3 height 3
click at [324, 123] on span "In Review (1 tasks)" at bounding box center [354, 126] width 113 height 12
click at [353, 122] on span "In Review (1 tasks)" at bounding box center [361, 126] width 68 height 9
select select "******"
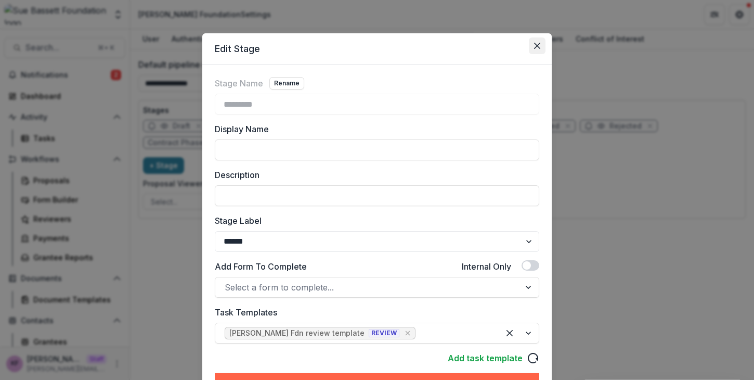
click at [536, 49] on button "Close" at bounding box center [537, 45] width 17 height 17
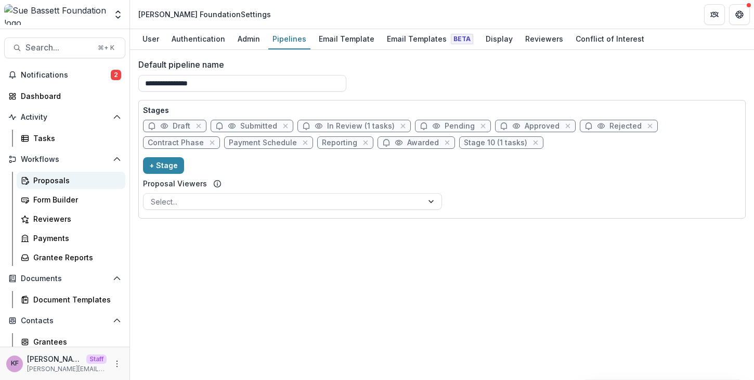
click at [63, 181] on div "Proposals" at bounding box center [75, 180] width 84 height 11
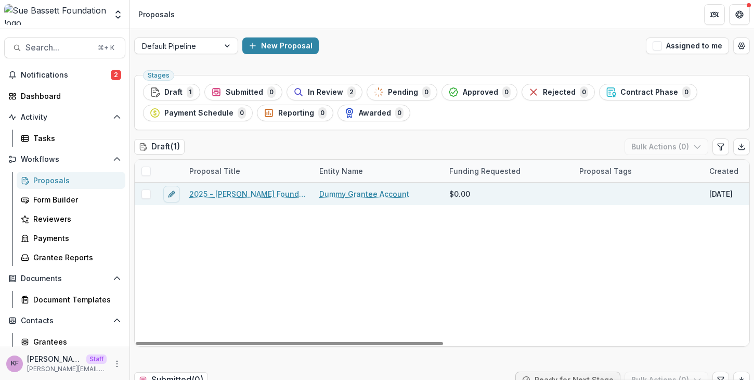
click at [247, 197] on link "2025 - [PERSON_NAME] Foundation Application" at bounding box center [248, 193] width 118 height 11
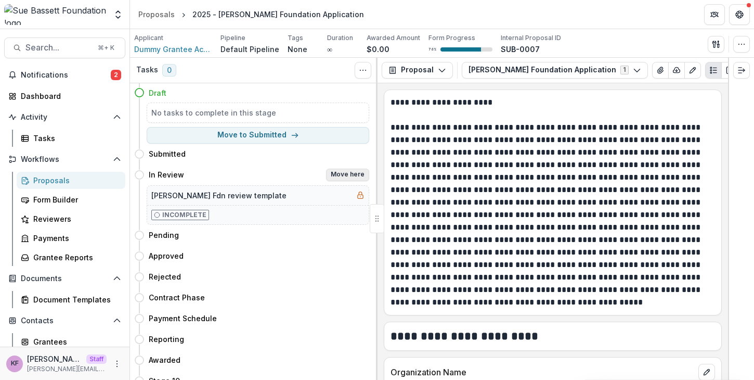
click at [330, 174] on button "Move here" at bounding box center [347, 175] width 43 height 12
select select "*********"
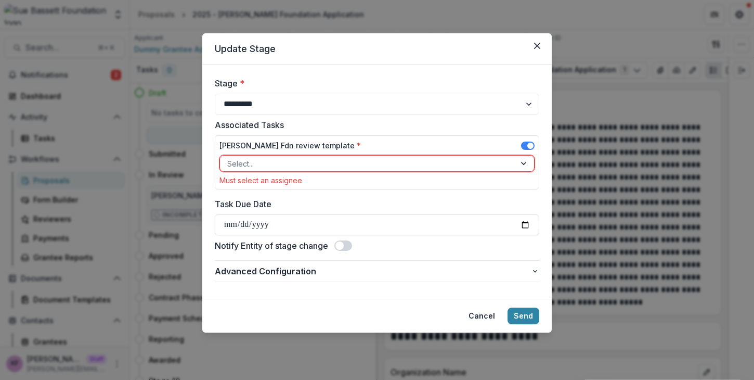
click at [343, 174] on div "[PERSON_NAME] Fdn review template * Select... Must select an assignee" at bounding box center [377, 162] width 315 height 45
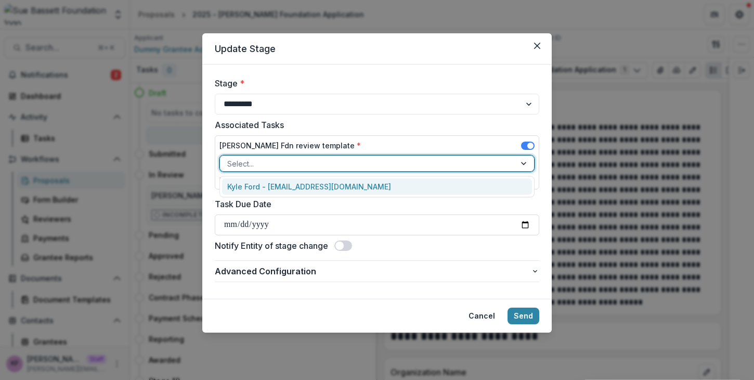
click at [343, 171] on div "Select..." at bounding box center [368, 163] width 296 height 15
click at [325, 186] on div "Kyle Ford - [EMAIL_ADDRESS][DOMAIN_NAME]" at bounding box center [377, 186] width 310 height 16
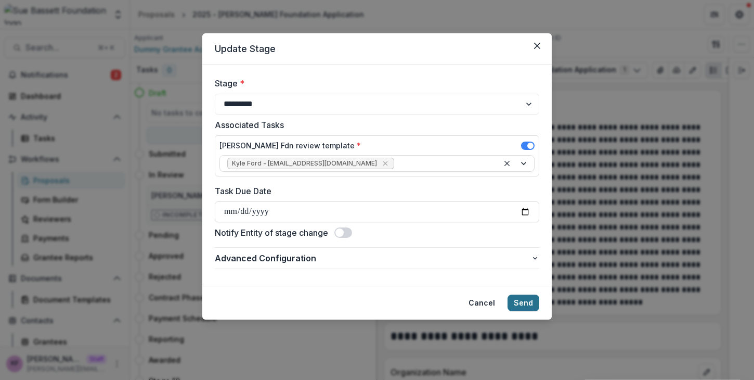
click at [516, 298] on button "Send" at bounding box center [524, 303] width 32 height 17
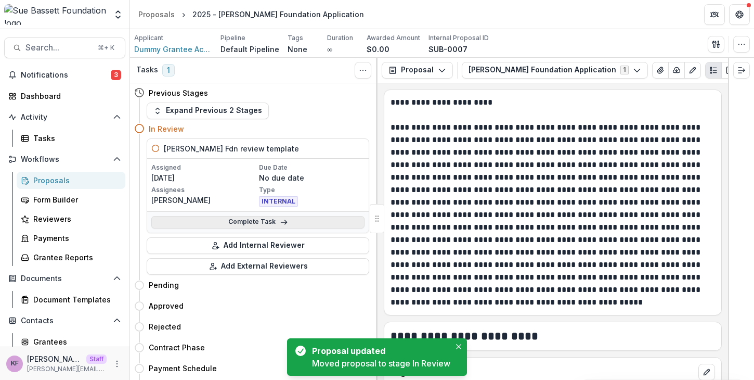
click at [281, 224] on icon at bounding box center [284, 222] width 8 height 8
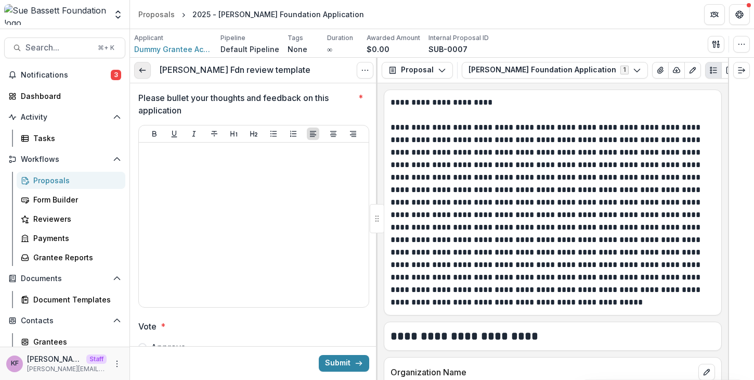
click at [149, 74] on link at bounding box center [142, 70] width 17 height 17
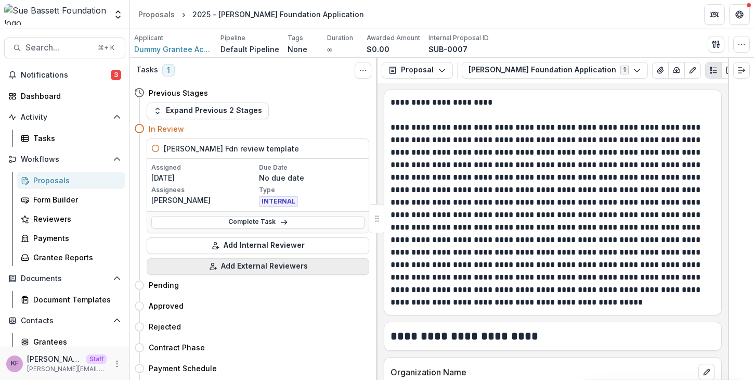
click at [262, 264] on button "Add External Reviewers" at bounding box center [258, 266] width 223 height 17
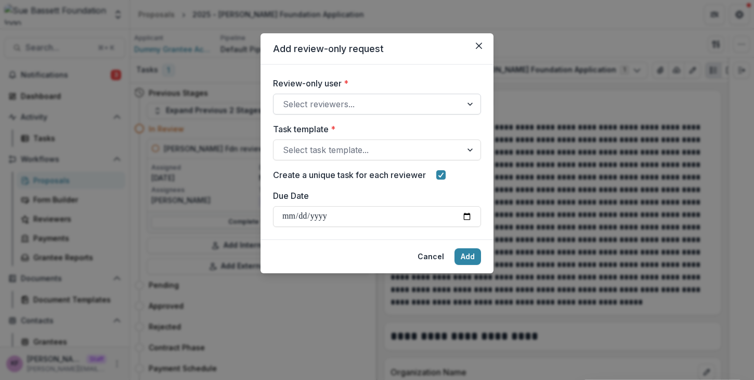
click at [326, 98] on div at bounding box center [368, 104] width 170 height 15
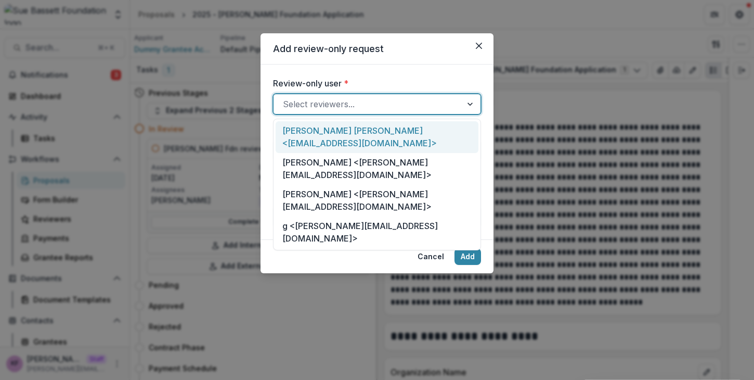
click at [337, 129] on div "[PERSON_NAME] [PERSON_NAME] <[EMAIL_ADDRESS][DOMAIN_NAME]>" at bounding box center [377, 137] width 203 height 32
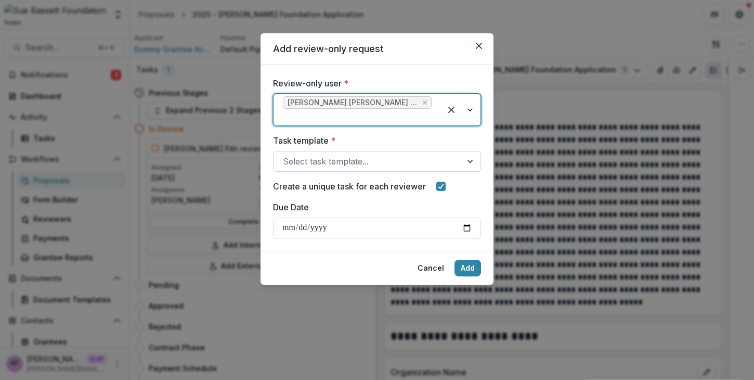
click at [339, 161] on div at bounding box center [368, 161] width 170 height 15
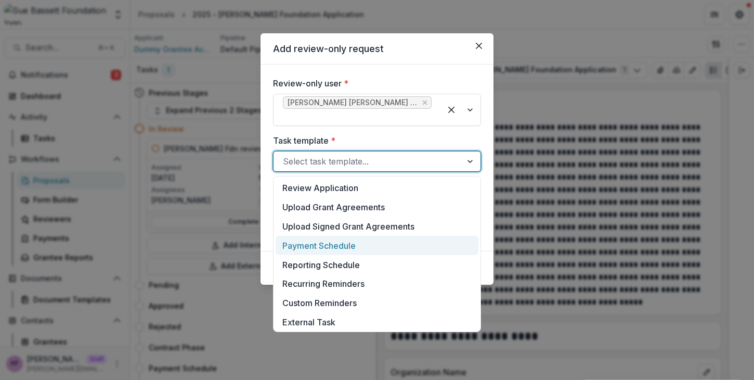
scroll to position [270, 0]
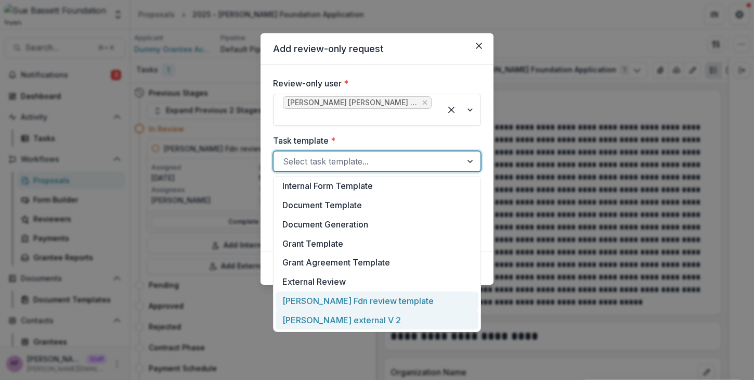
click at [360, 310] on div "[PERSON_NAME] external V 2" at bounding box center [377, 319] width 203 height 19
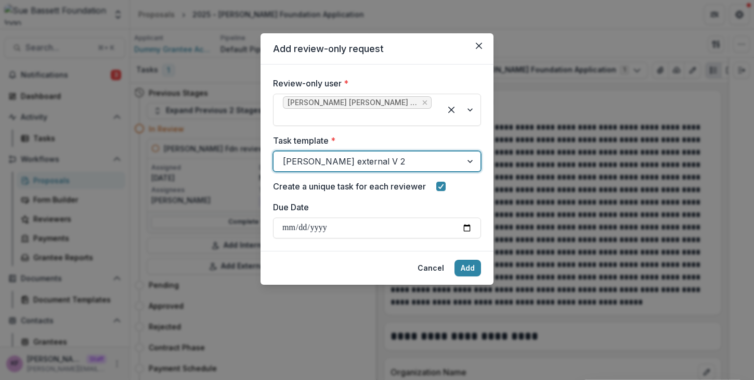
click at [353, 160] on div at bounding box center [368, 161] width 170 height 15
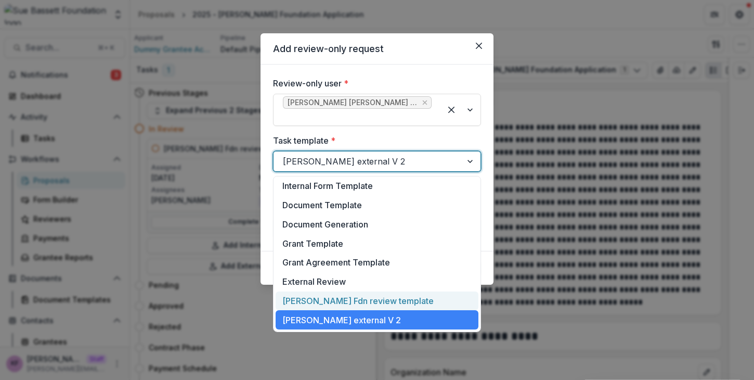
click at [360, 299] on div "[PERSON_NAME] Fdn review template" at bounding box center [377, 300] width 203 height 19
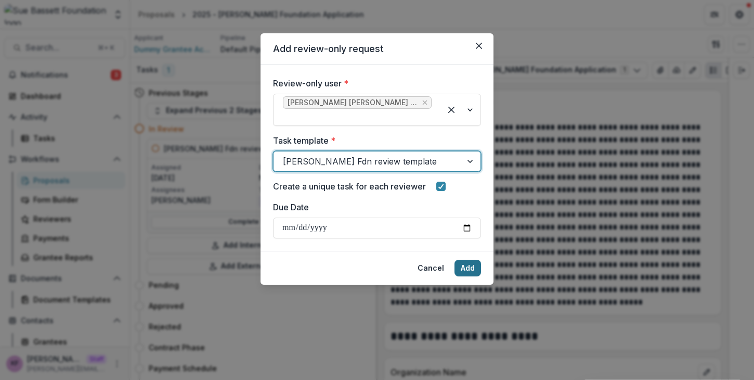
click at [468, 273] on button "Add" at bounding box center [468, 268] width 27 height 17
